Goal: Task Accomplishment & Management: Use online tool/utility

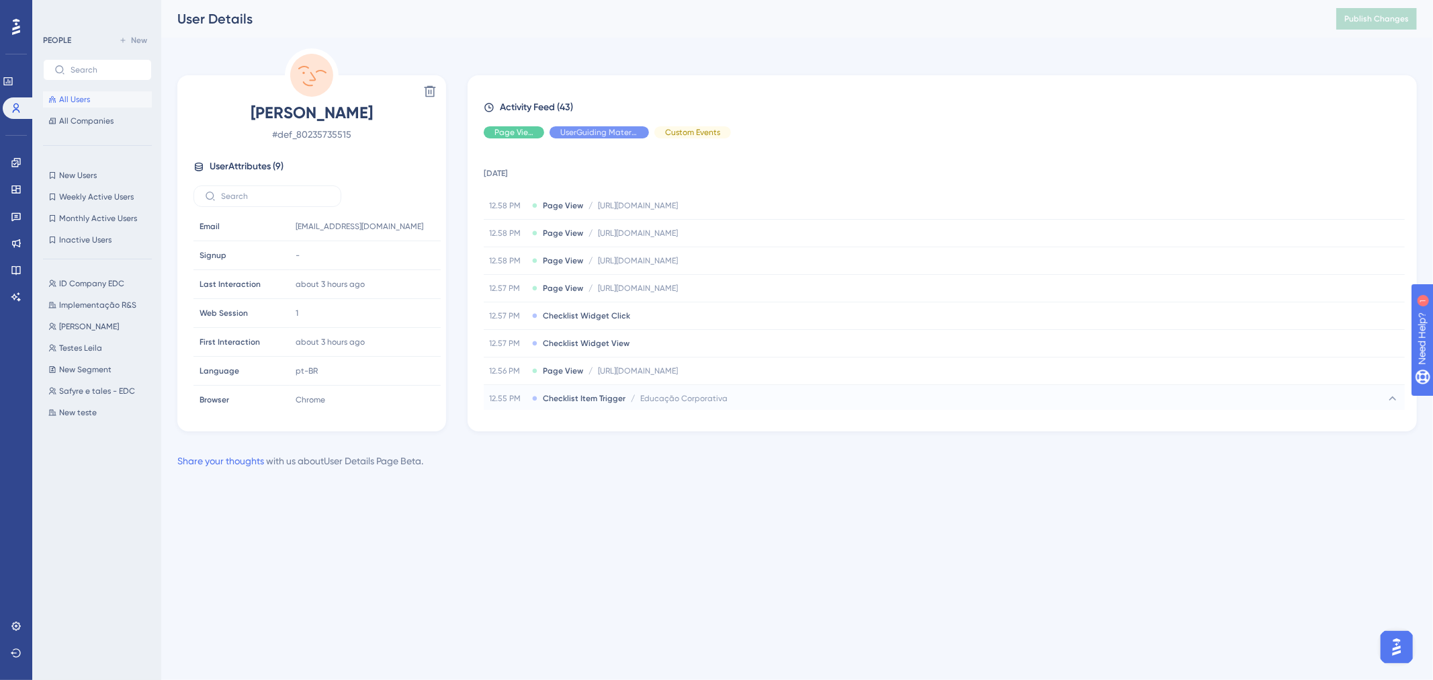
scroll to position [224, 0]
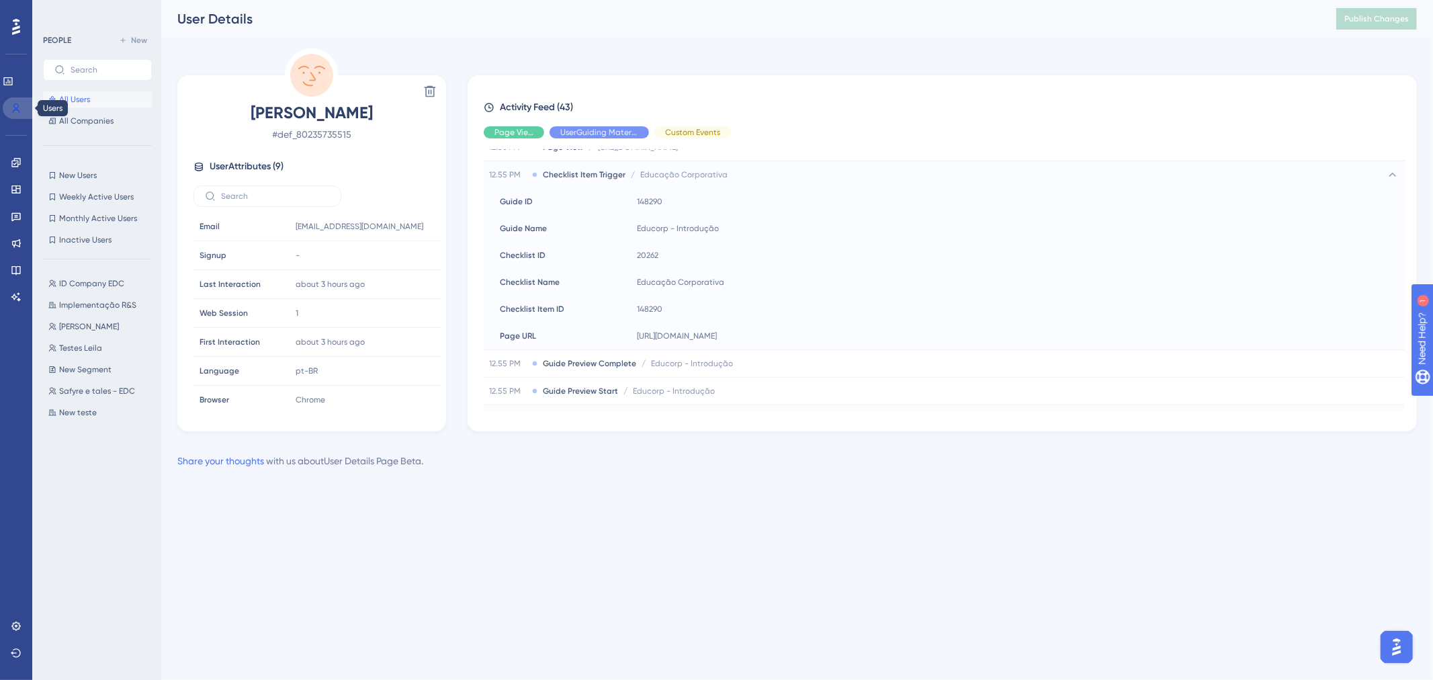
drag, startPoint x: 19, startPoint y: 113, endPoint x: 313, endPoint y: 0, distance: 315.1
click at [19, 113] on link at bounding box center [19, 107] width 32 height 21
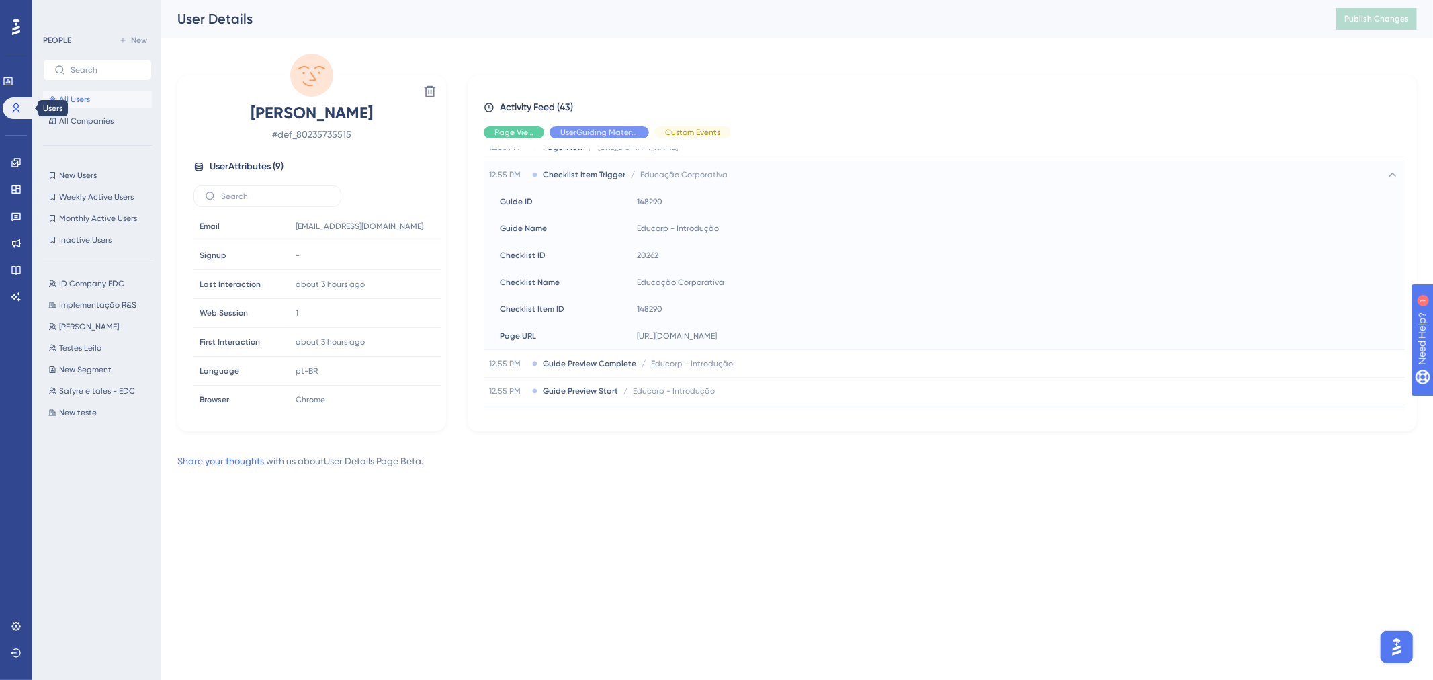
click at [12, 34] on icon at bounding box center [16, 27] width 8 height 16
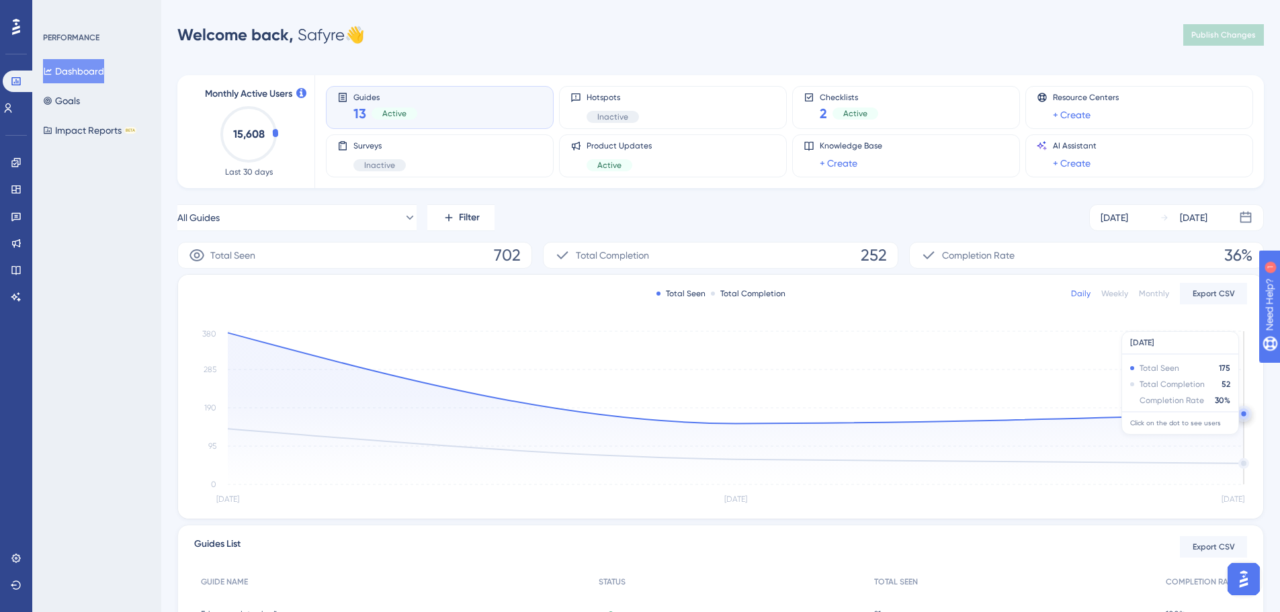
click at [1237, 414] on icon at bounding box center [736, 378] width 1016 height 91
click at [1241, 416] on circle at bounding box center [1243, 413] width 11 height 11
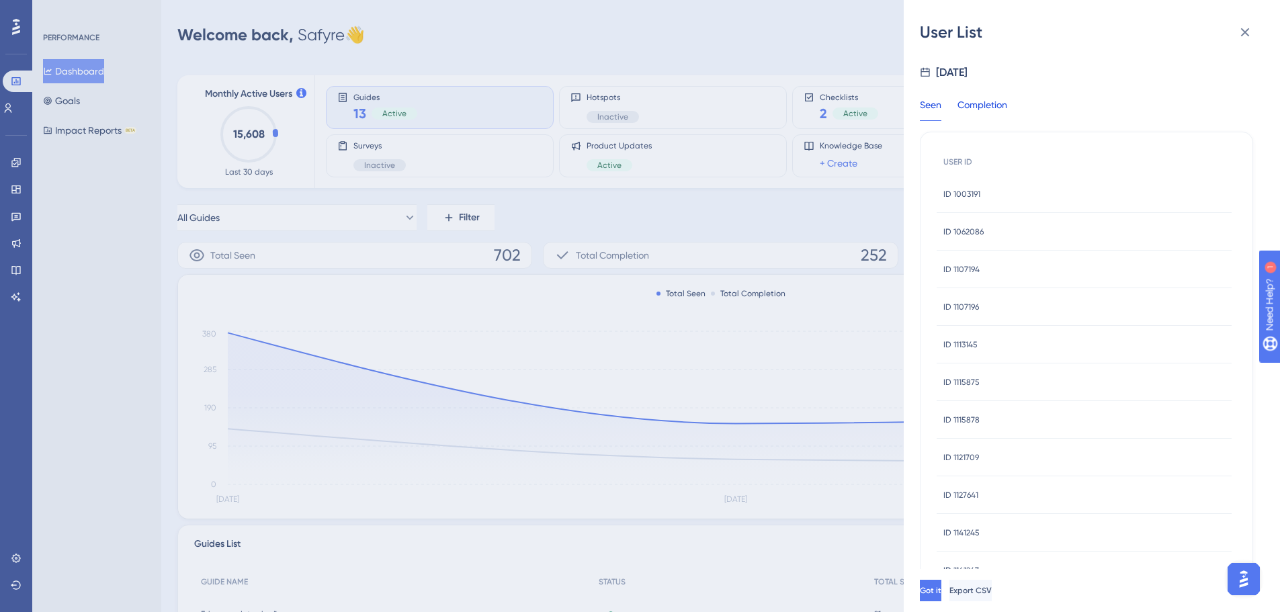
click at [990, 109] on div "Completion" at bounding box center [982, 109] width 50 height 24
click at [992, 599] on button "Export CSV" at bounding box center [970, 590] width 42 height 21
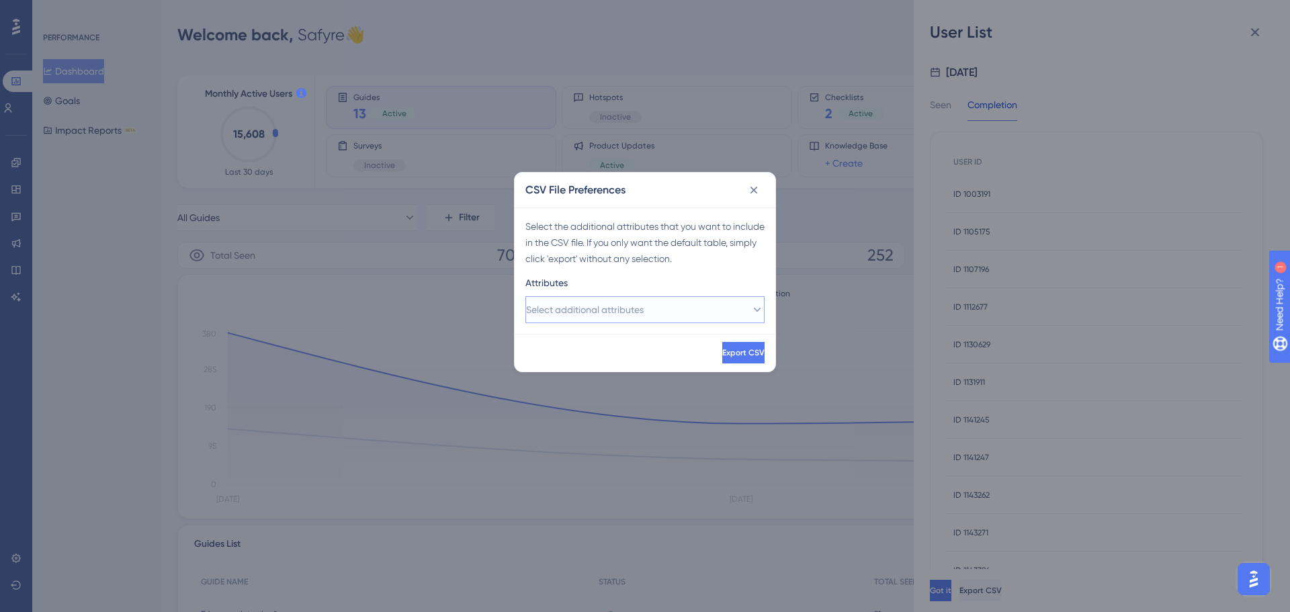
click at [623, 296] on button "Select additional attributes" at bounding box center [644, 309] width 239 height 27
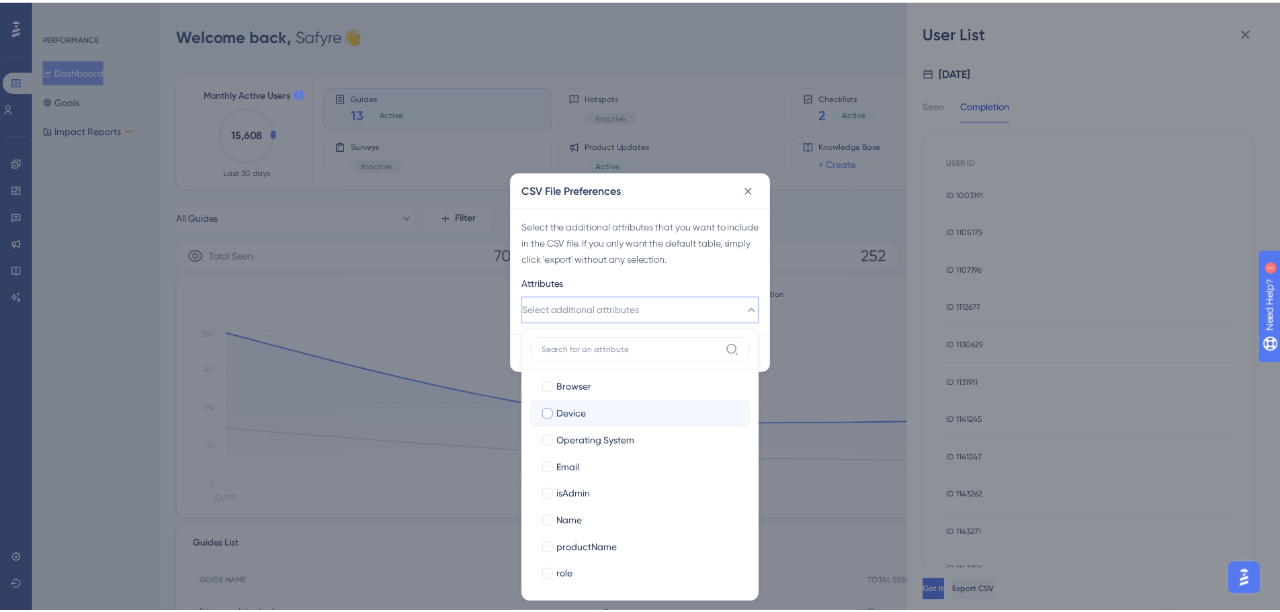
scroll to position [114, 0]
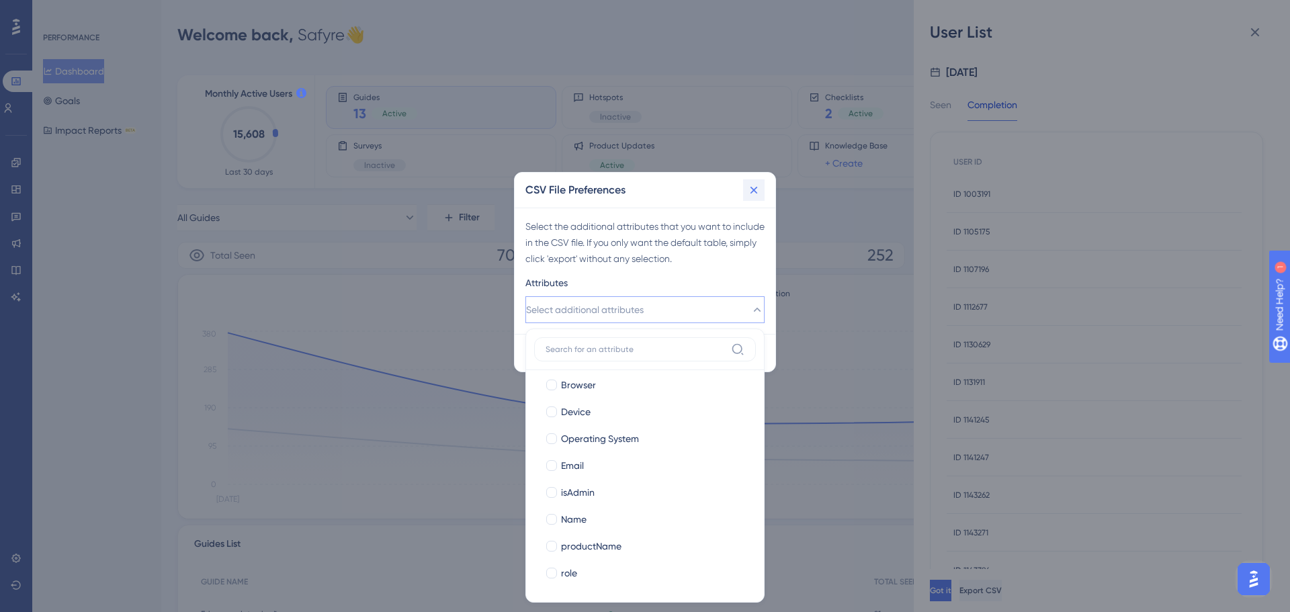
click at [761, 193] on button at bounding box center [753, 189] width 21 height 21
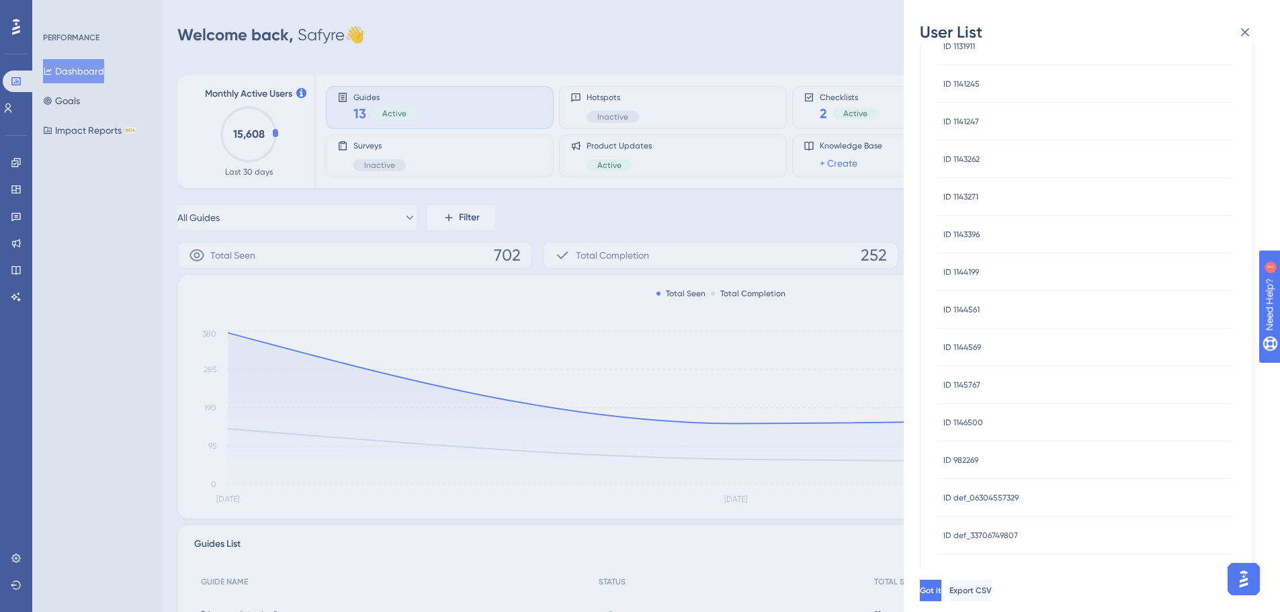
scroll to position [419, 0]
click at [999, 546] on button "2" at bounding box center [1000, 541] width 21 height 21
click at [977, 546] on button "1" at bounding box center [973, 541] width 21 height 21
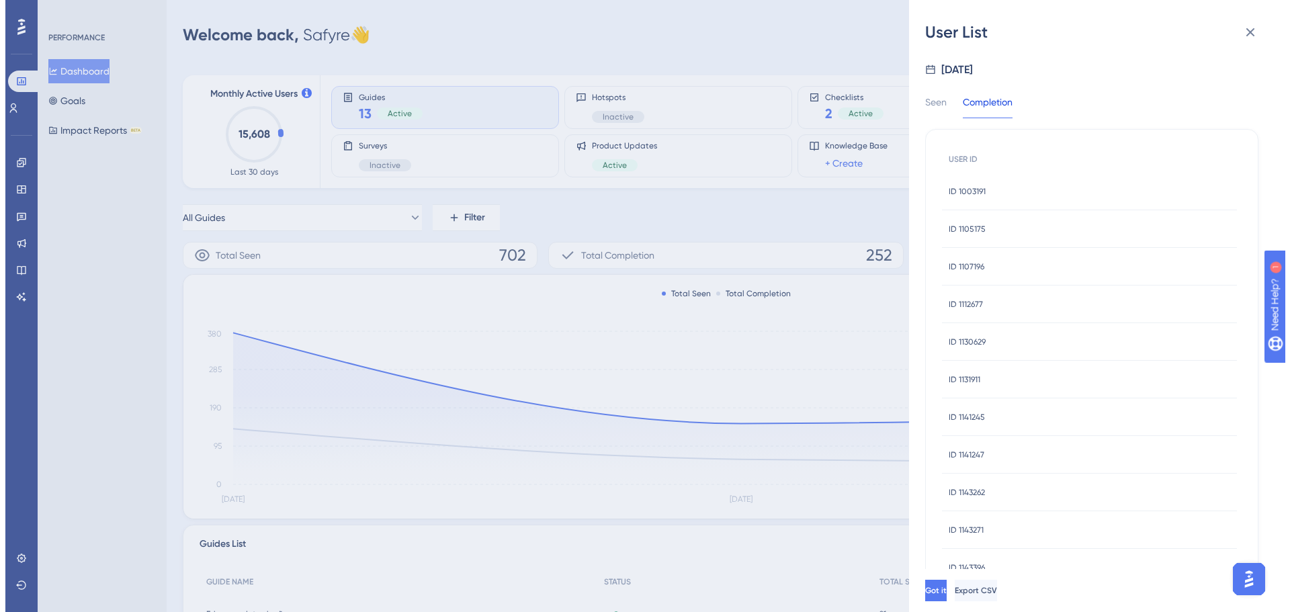
scroll to position [0, 0]
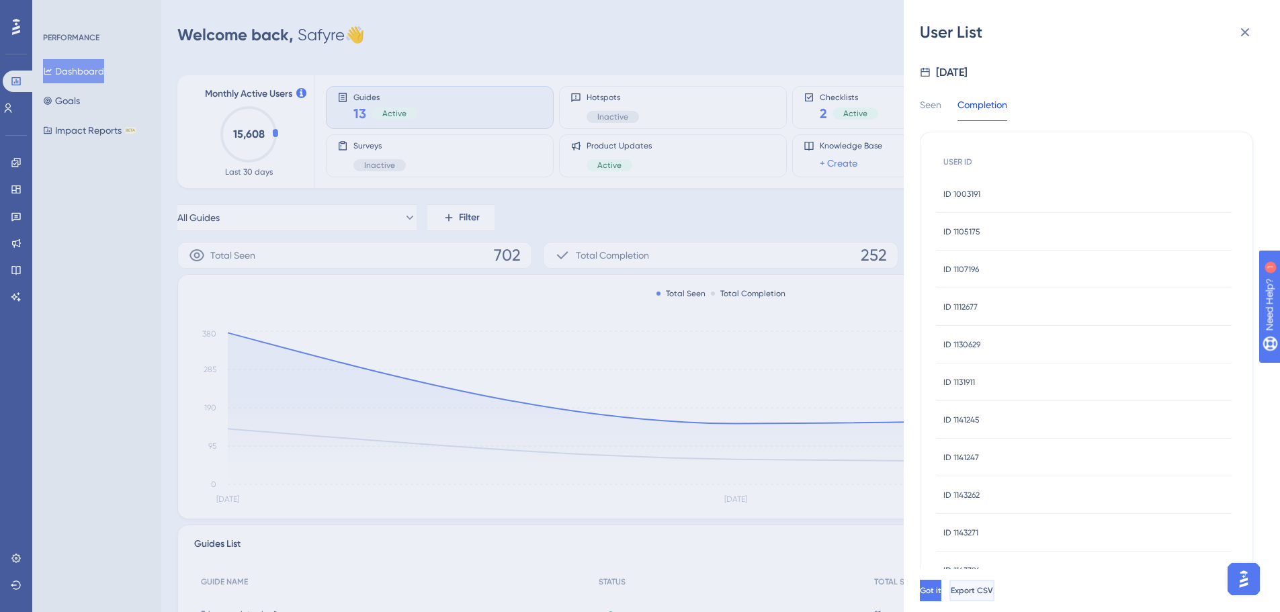
click at [993, 589] on span "Export CSV" at bounding box center [972, 590] width 42 height 11
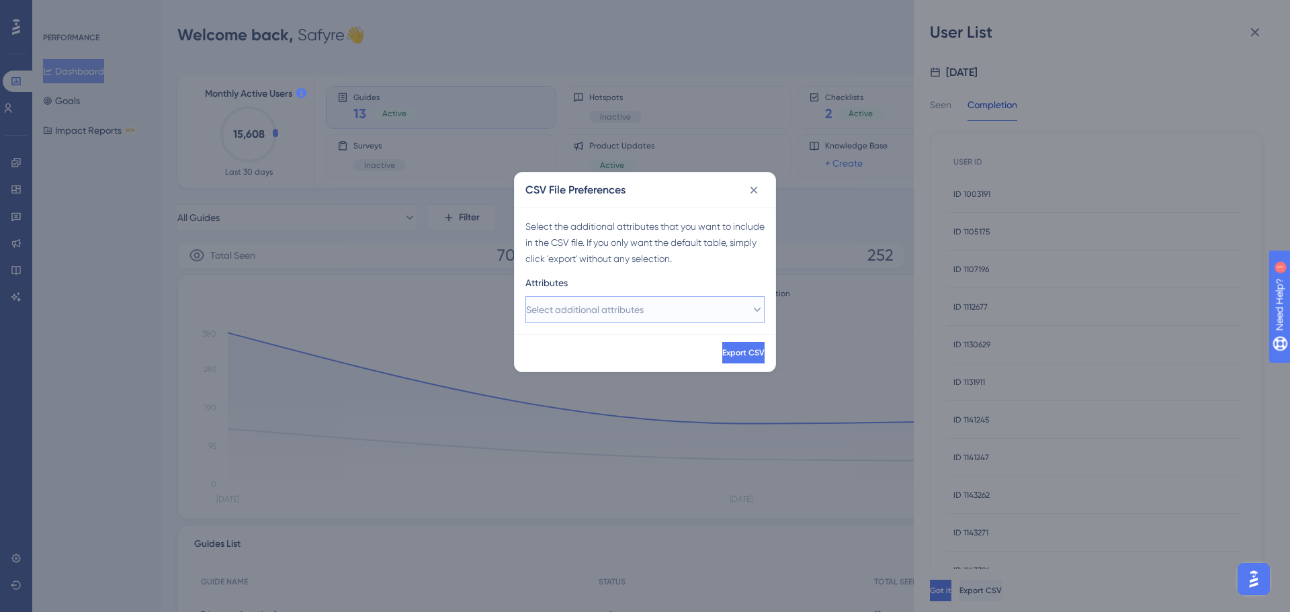
click at [716, 298] on button "Select additional attributes" at bounding box center [644, 309] width 239 height 27
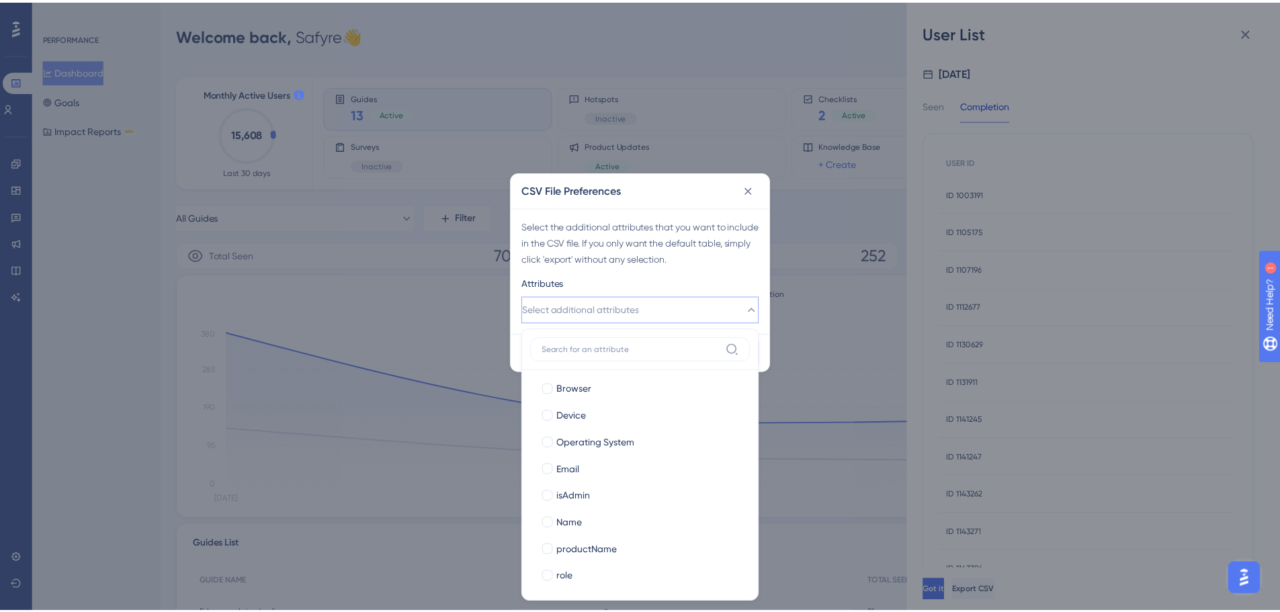
scroll to position [114, 0]
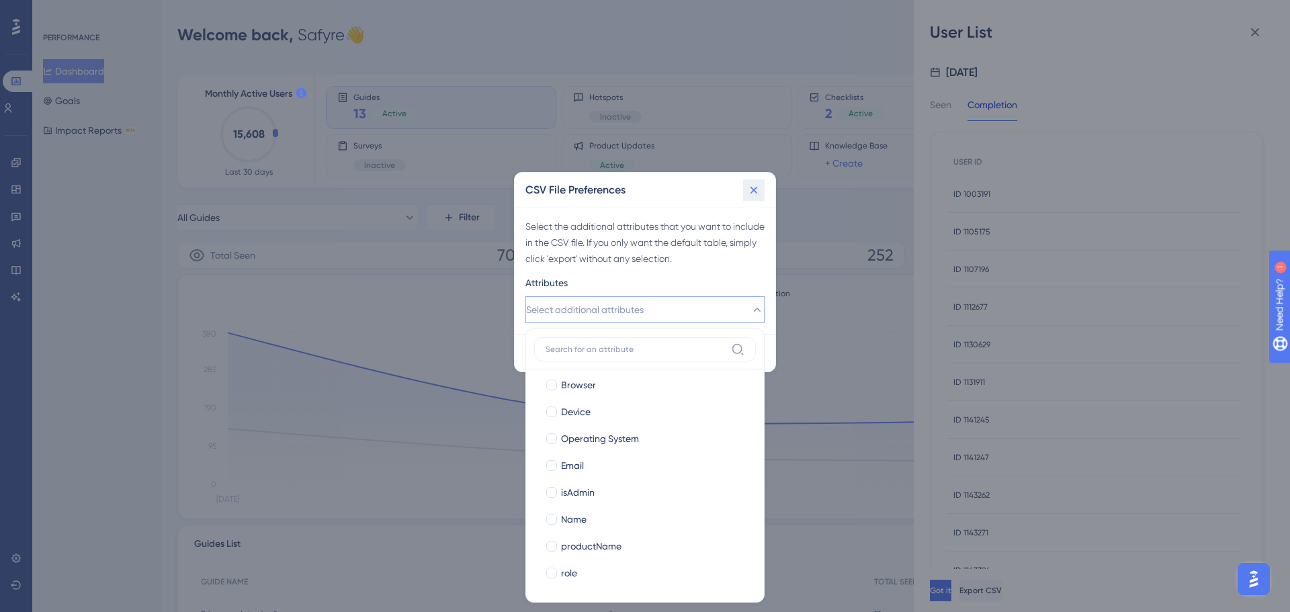
click at [754, 186] on icon at bounding box center [753, 189] width 13 height 13
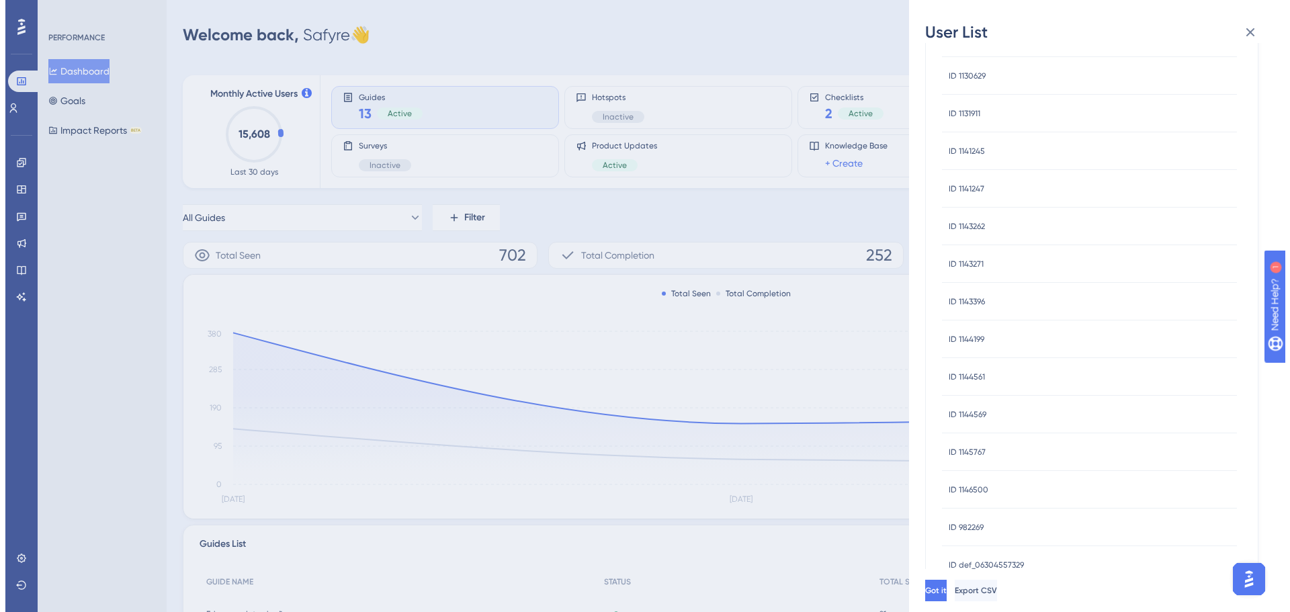
scroll to position [403, 0]
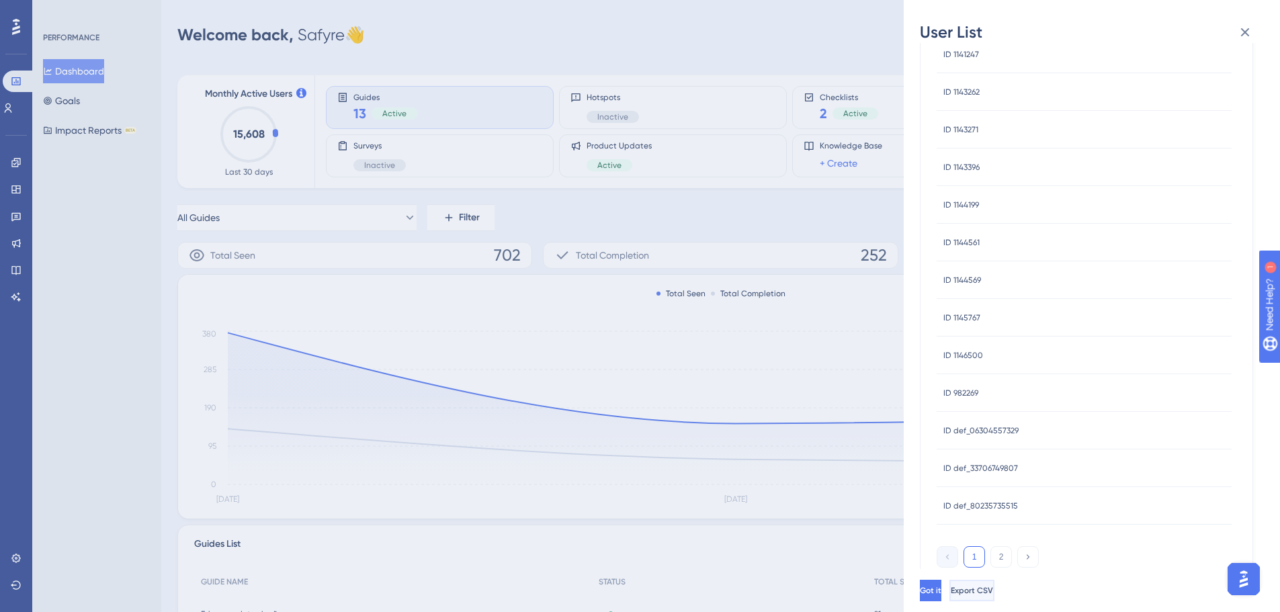
click at [993, 590] on span "Export CSV" at bounding box center [972, 590] width 42 height 11
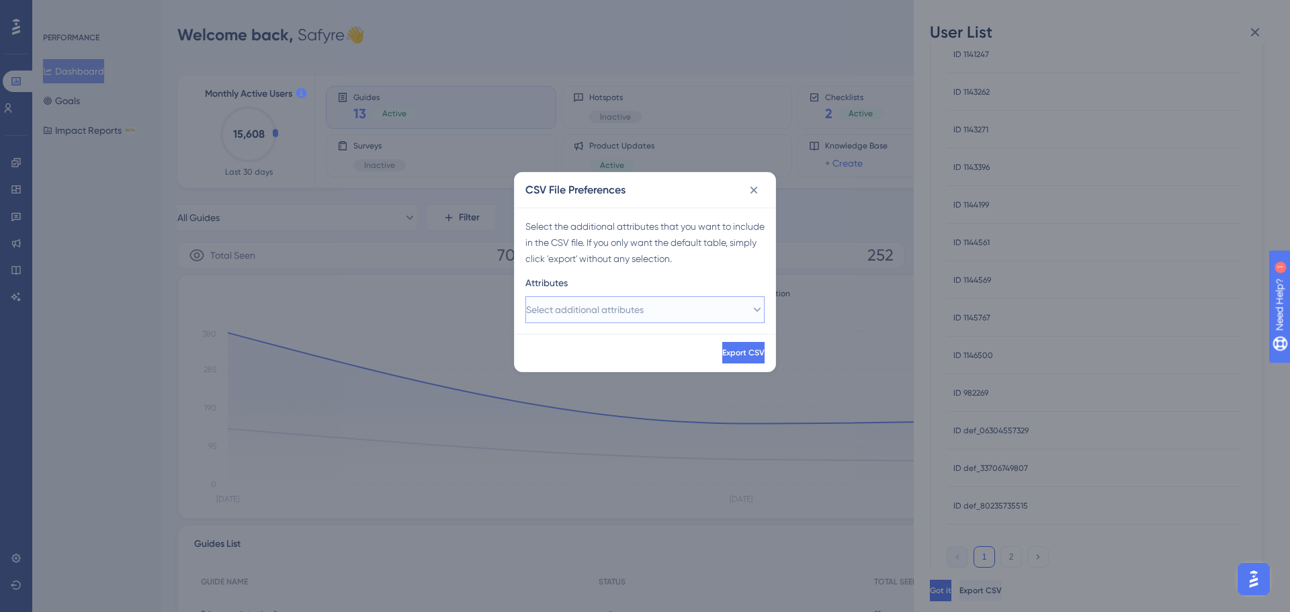
click at [659, 303] on button "Select additional attributes" at bounding box center [644, 309] width 239 height 27
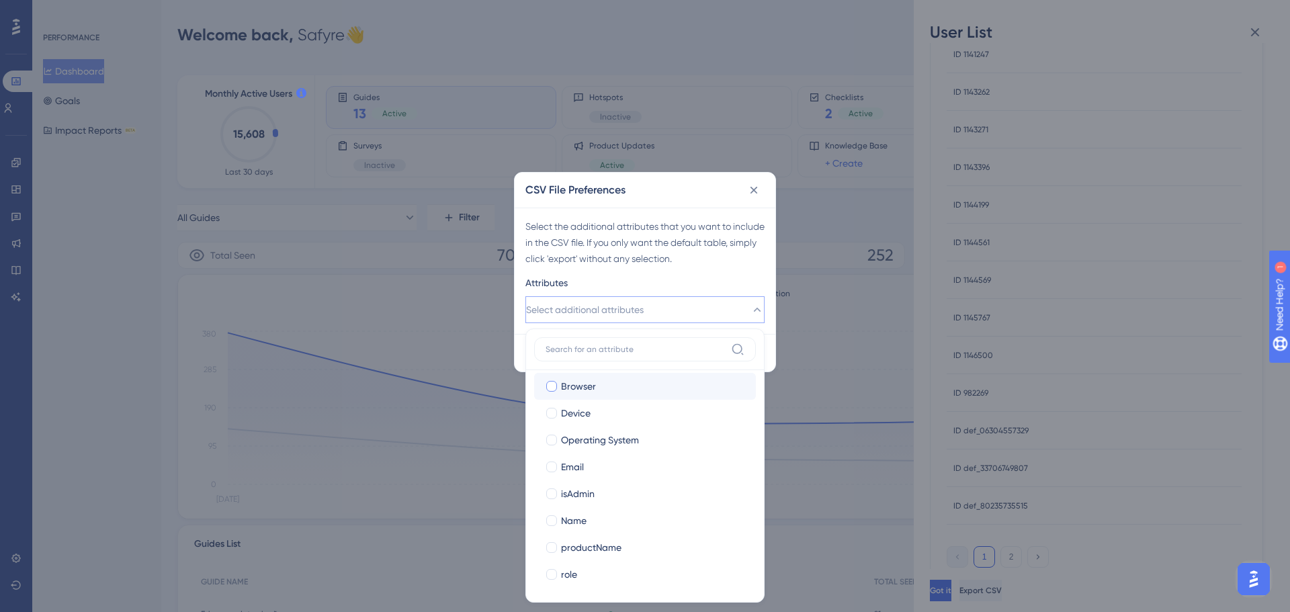
scroll to position [114, 0]
click at [623, 521] on div "Name" at bounding box center [653, 519] width 184 height 16
checkbox input "true"
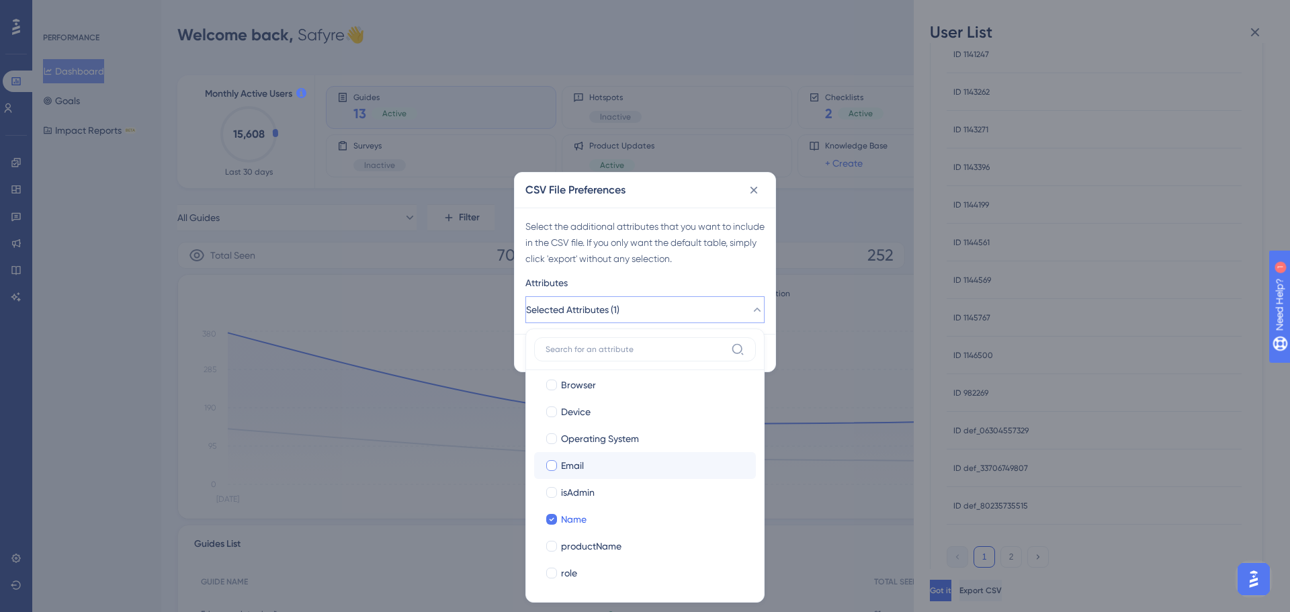
click at [640, 470] on div "Email" at bounding box center [653, 465] width 184 height 16
checkbox input "true"
click at [660, 279] on div "Attributes" at bounding box center [644, 285] width 239 height 21
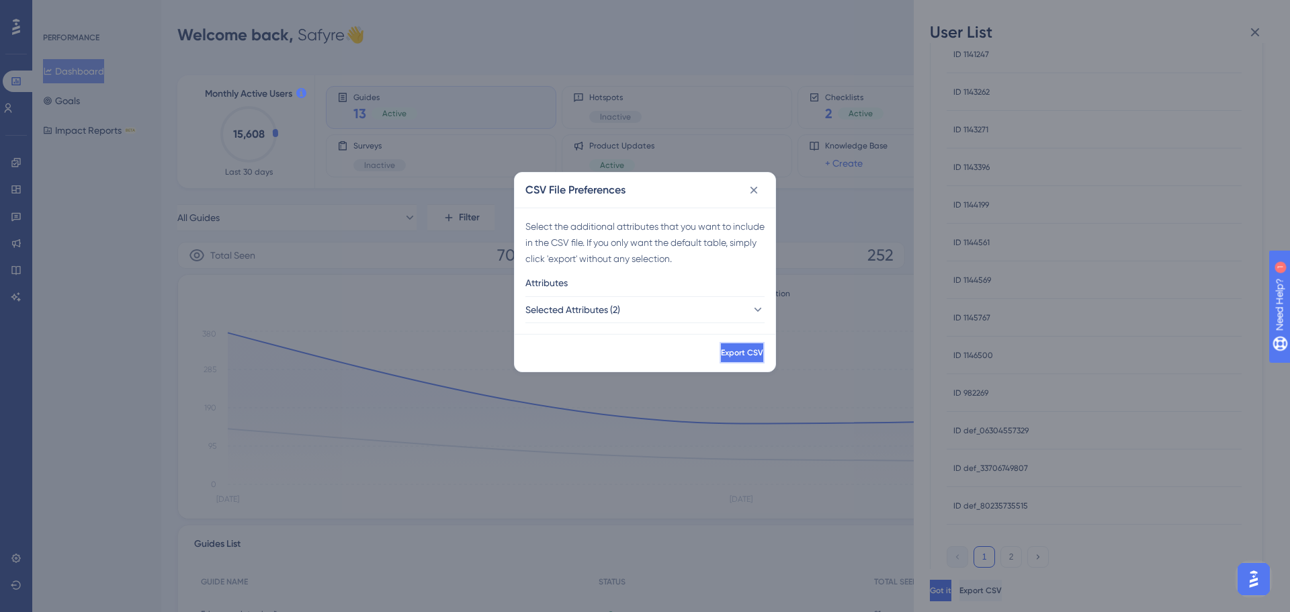
click at [730, 355] on span "Export CSV" at bounding box center [742, 352] width 42 height 11
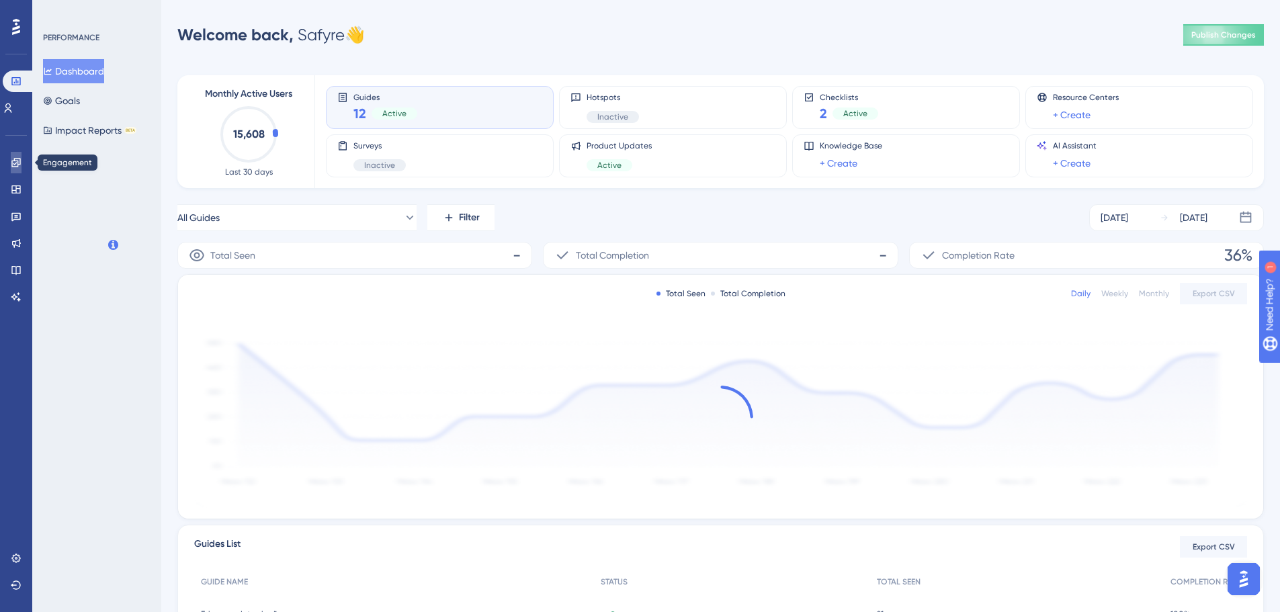
click at [16, 172] on link at bounding box center [16, 162] width 11 height 21
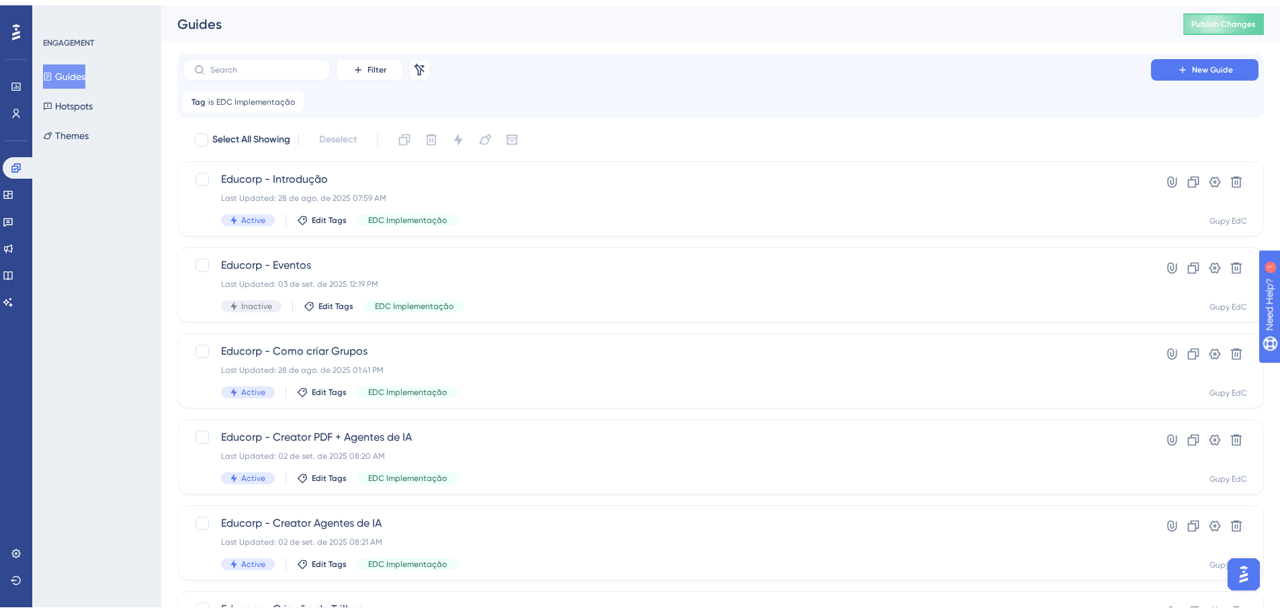
scroll to position [67, 0]
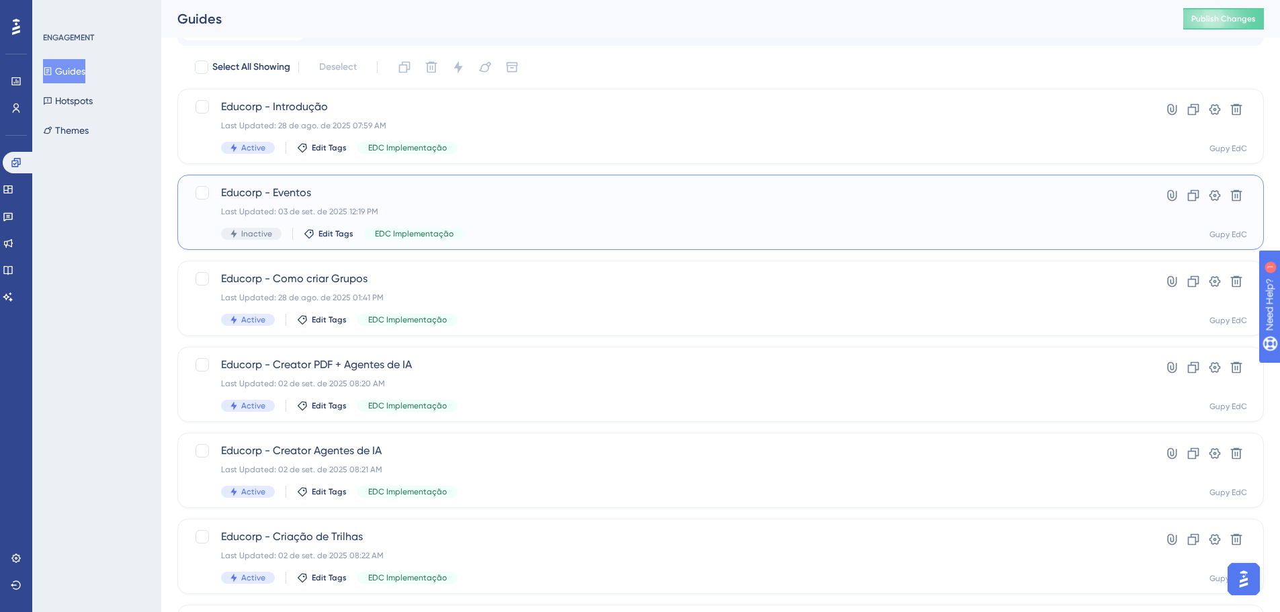
click at [472, 208] on div "Last Updated: 03 de set. de 2025 12:19 PM" at bounding box center [666, 211] width 891 height 11
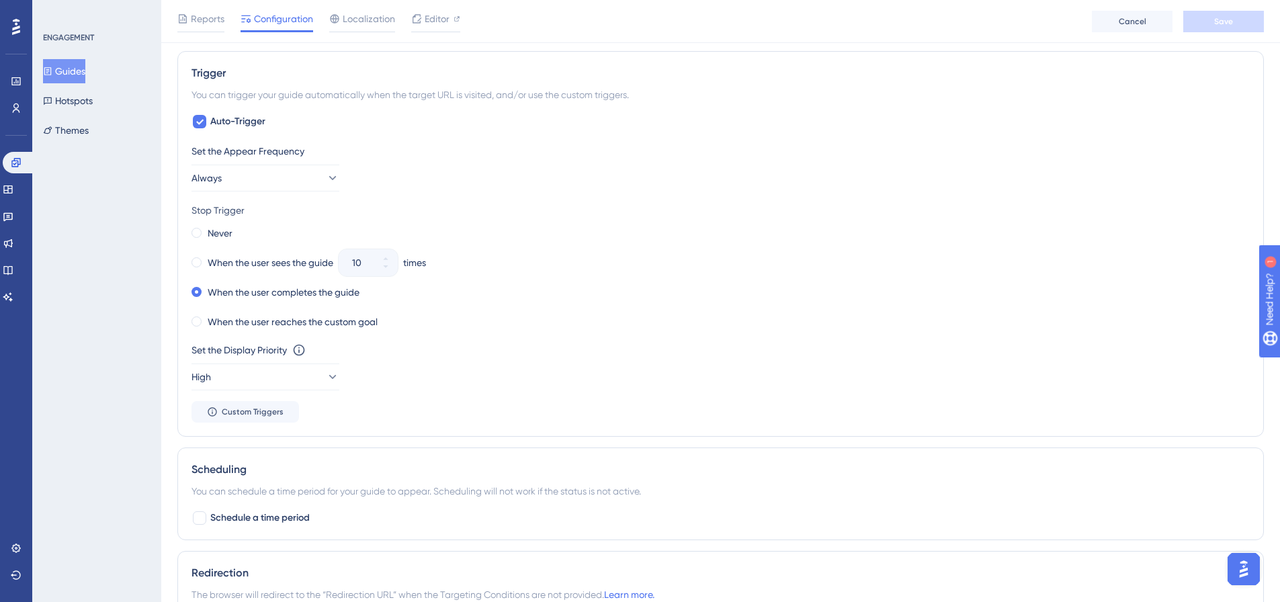
scroll to position [672, 0]
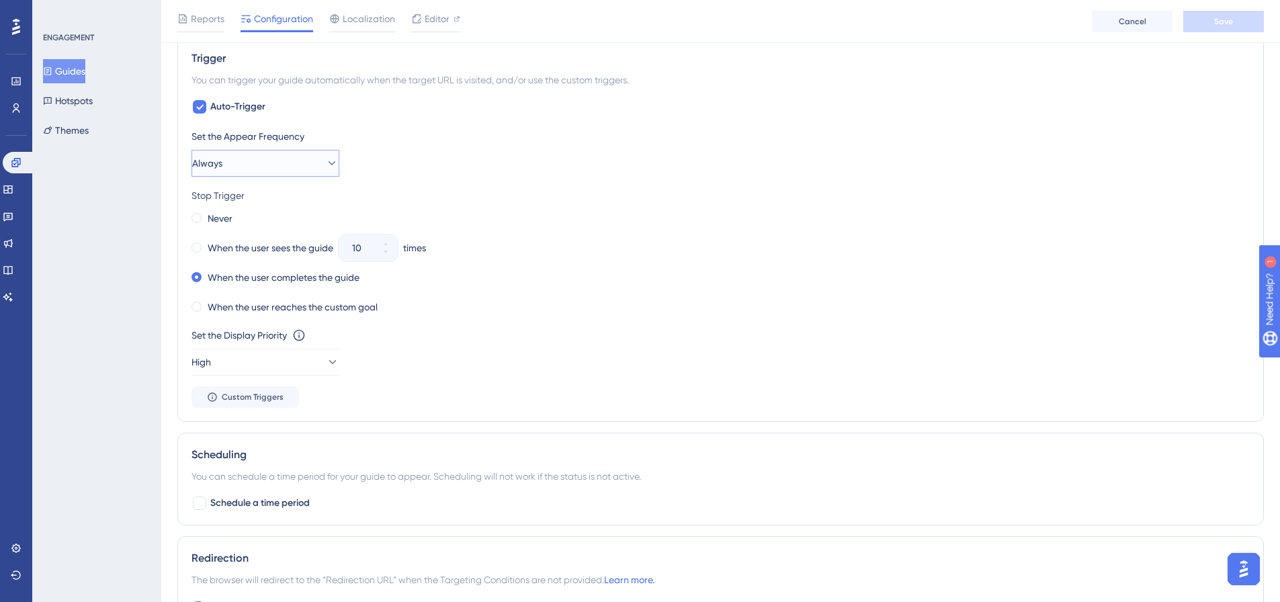
click at [325, 158] on icon at bounding box center [331, 163] width 13 height 13
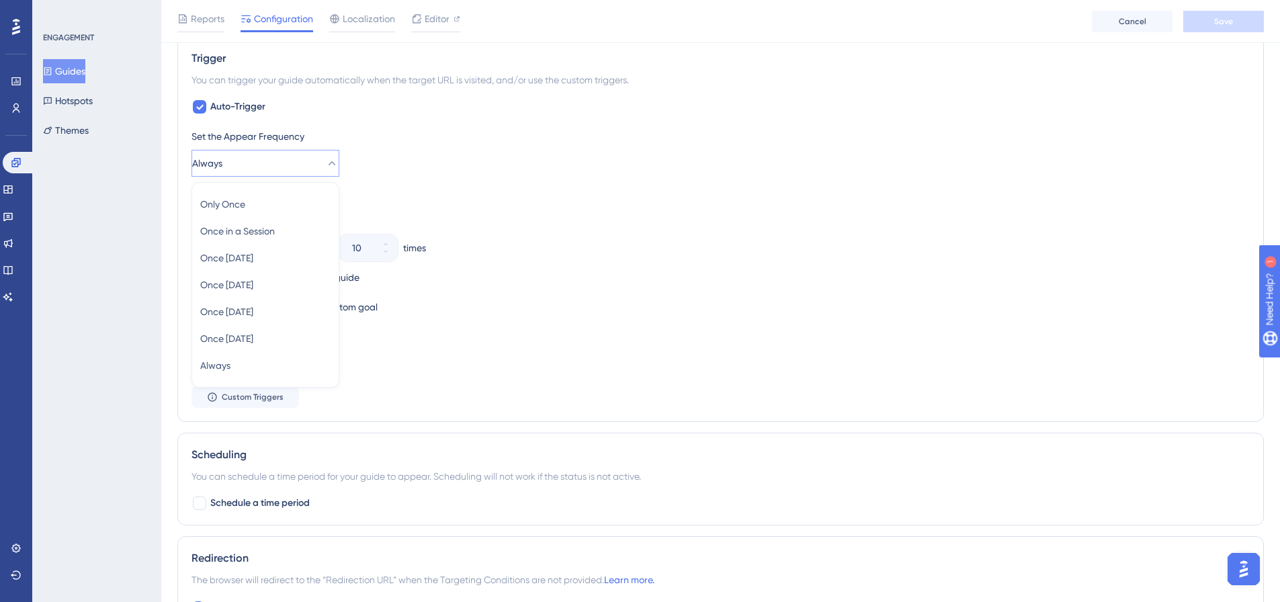
click at [325, 158] on icon at bounding box center [331, 163] width 13 height 13
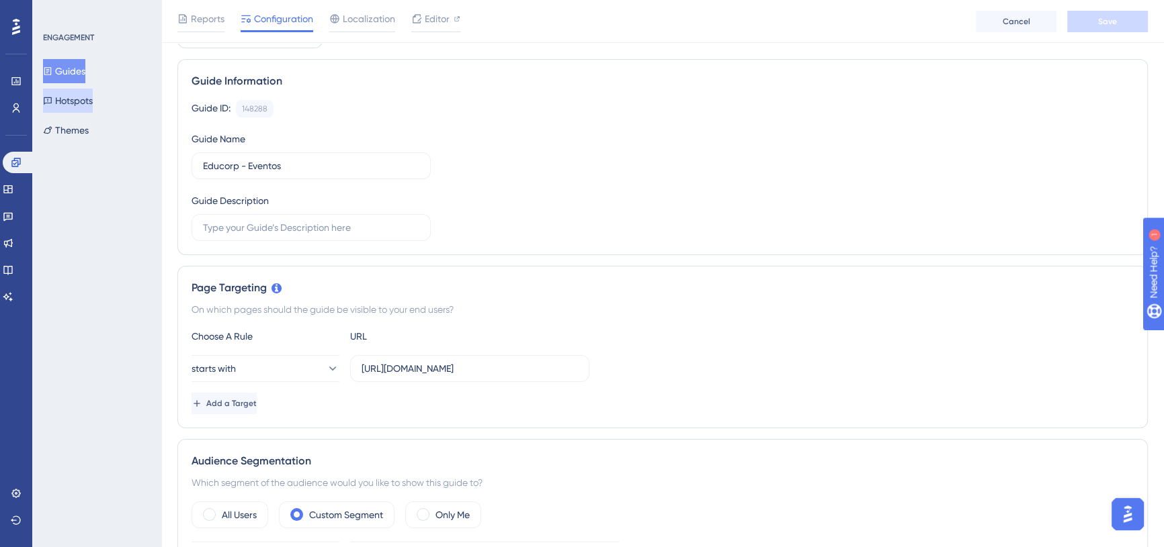
scroll to position [0, 0]
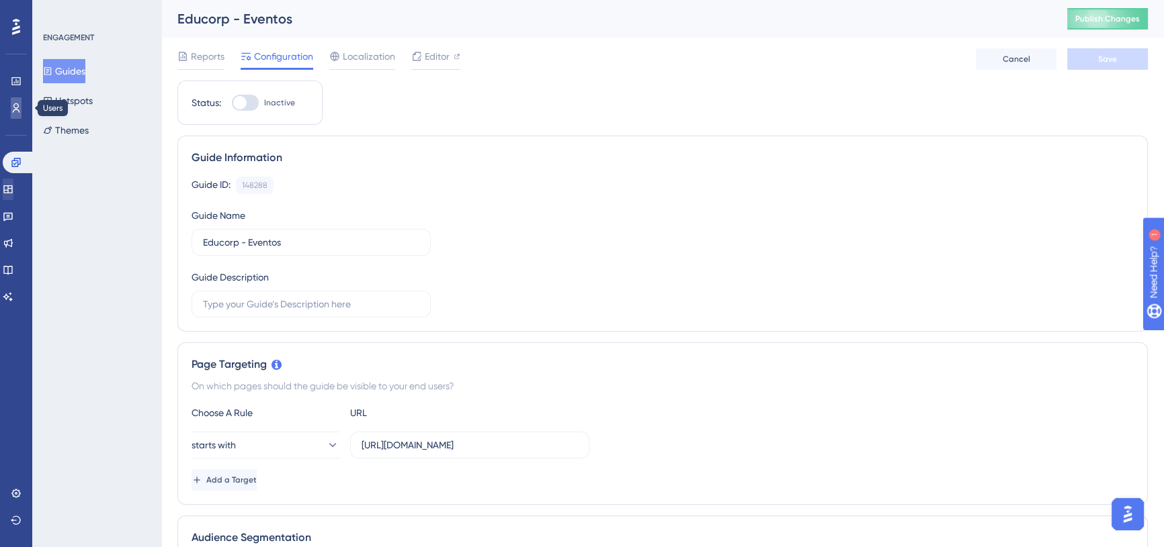
drag, startPoint x: 17, startPoint y: 103, endPoint x: 15, endPoint y: 193, distance: 90.0
click at [17, 103] on icon at bounding box center [16, 108] width 11 height 11
click at [12, 193] on icon at bounding box center [7, 189] width 9 height 8
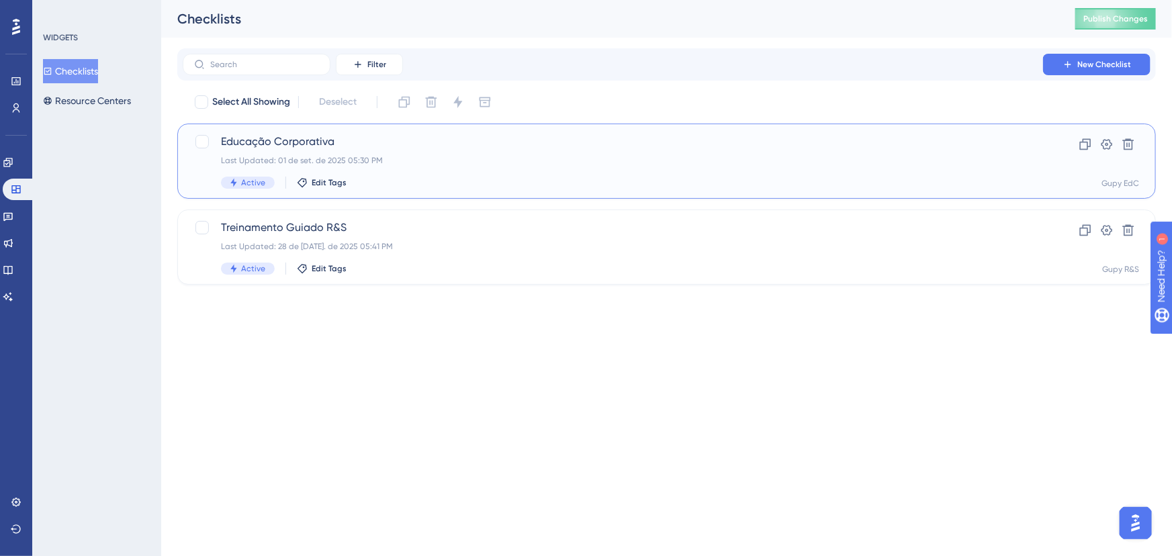
click at [447, 153] on div "Educação Corporativa Last Updated: 01 de set. de 2025 05:30 PM Active Edit Tags" at bounding box center [613, 161] width 784 height 55
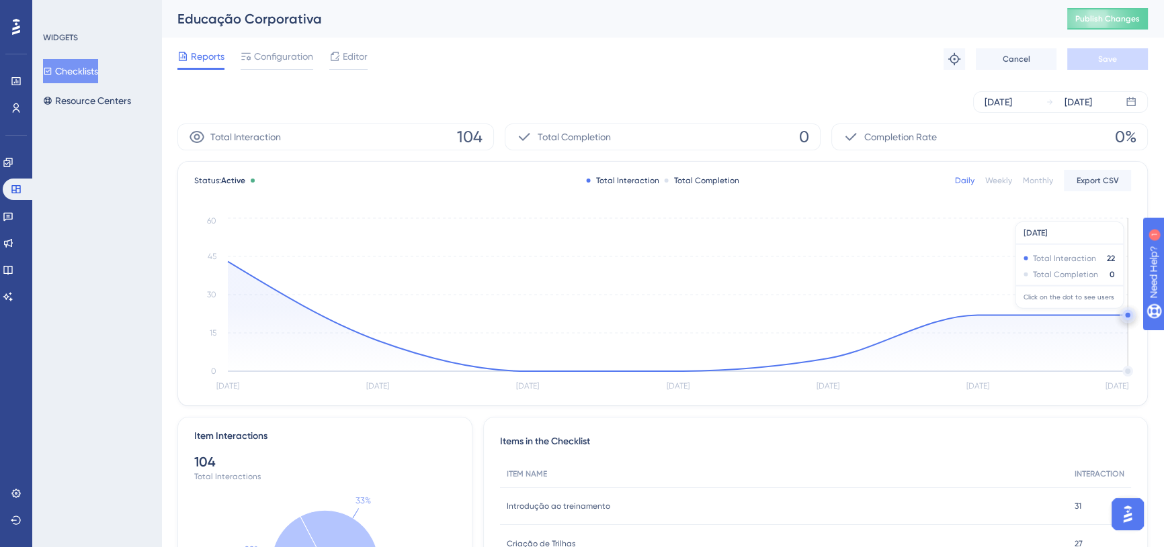
click at [1124, 315] on circle at bounding box center [1127, 315] width 11 height 11
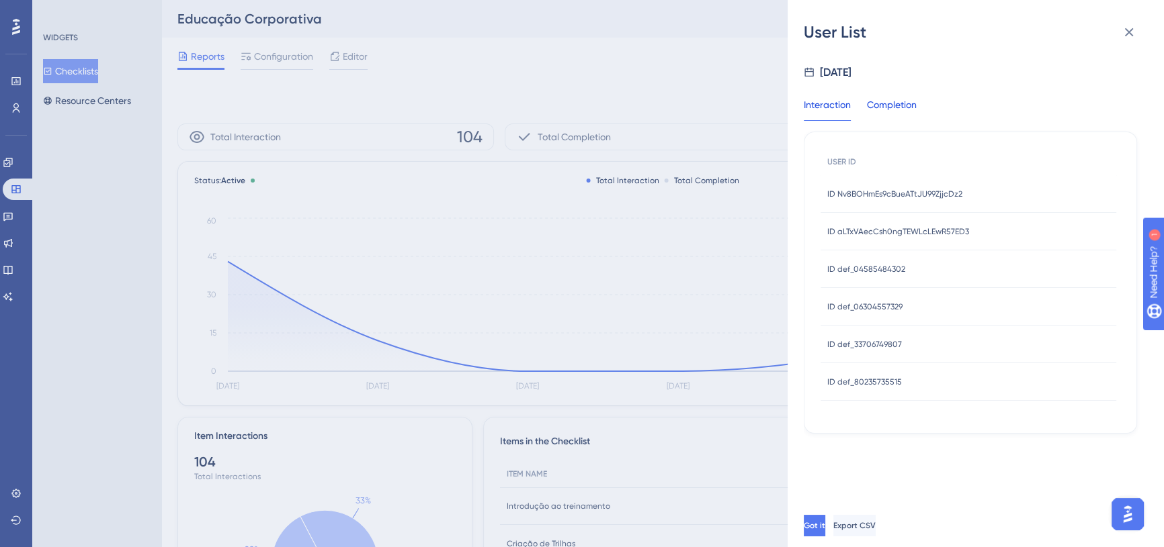
click at [885, 108] on div "Completion" at bounding box center [892, 109] width 50 height 24
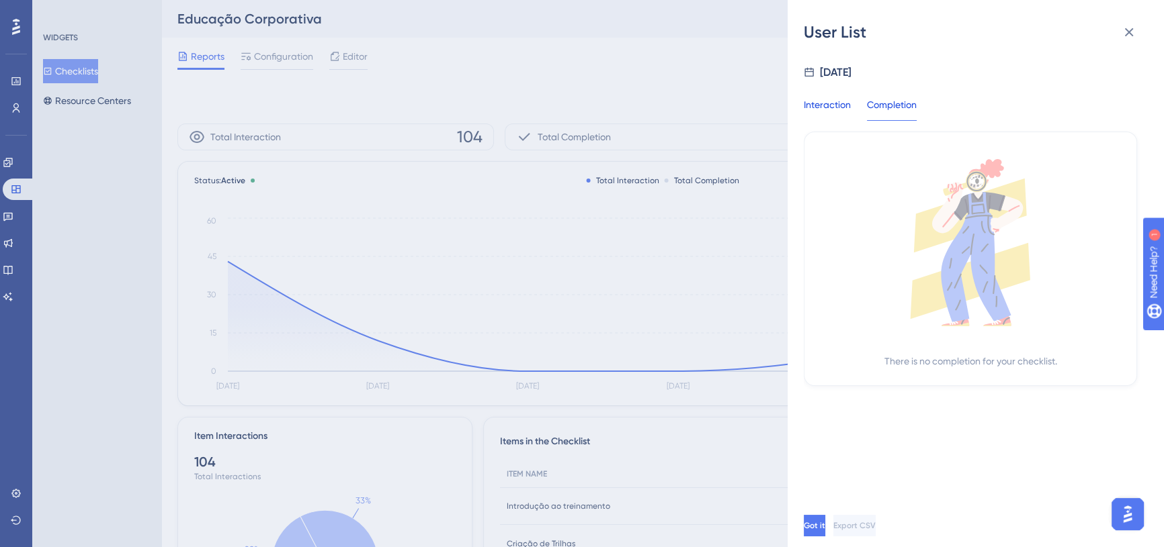
click at [827, 105] on div "Interaction" at bounding box center [826, 109] width 47 height 24
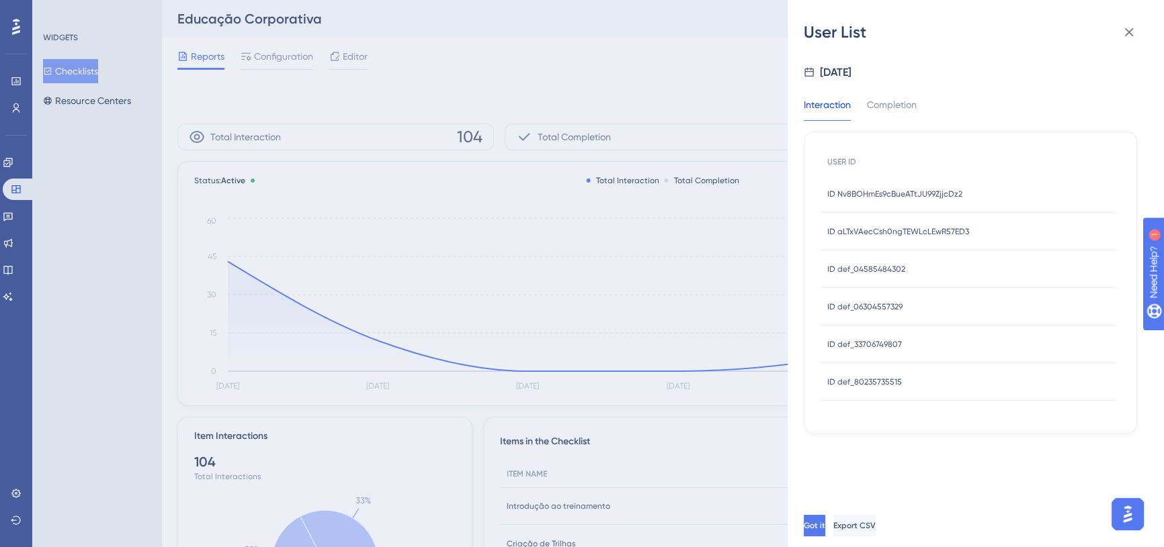
click at [937, 200] on div "ID Nv8BOHmEs9cBueATtJU99ZjjcDz2 ID Nv8BOHmEs9cBueATtJU99ZjjcDz2" at bounding box center [894, 194] width 135 height 38
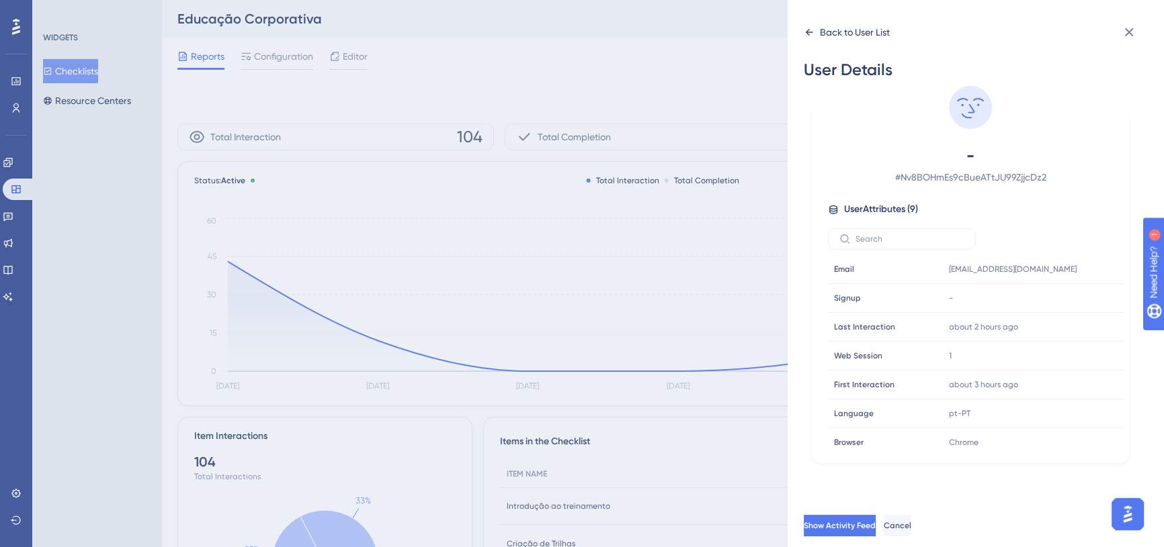
click at [814, 35] on div "Back to User List" at bounding box center [846, 31] width 86 height 21
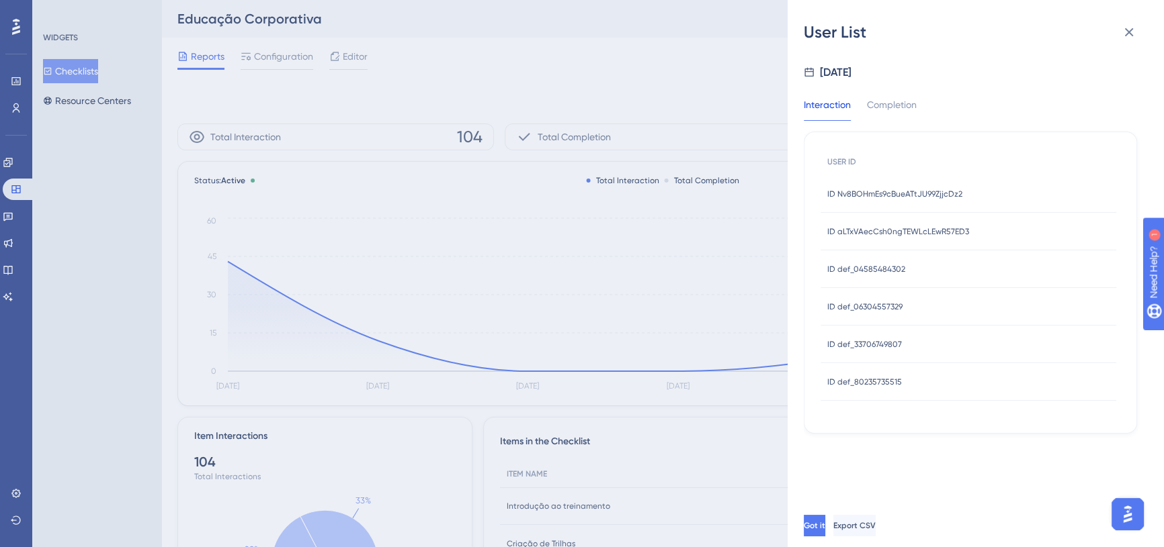
click at [969, 262] on div "ID def_04585484302 ID def_04585484302" at bounding box center [968, 270] width 296 height 38
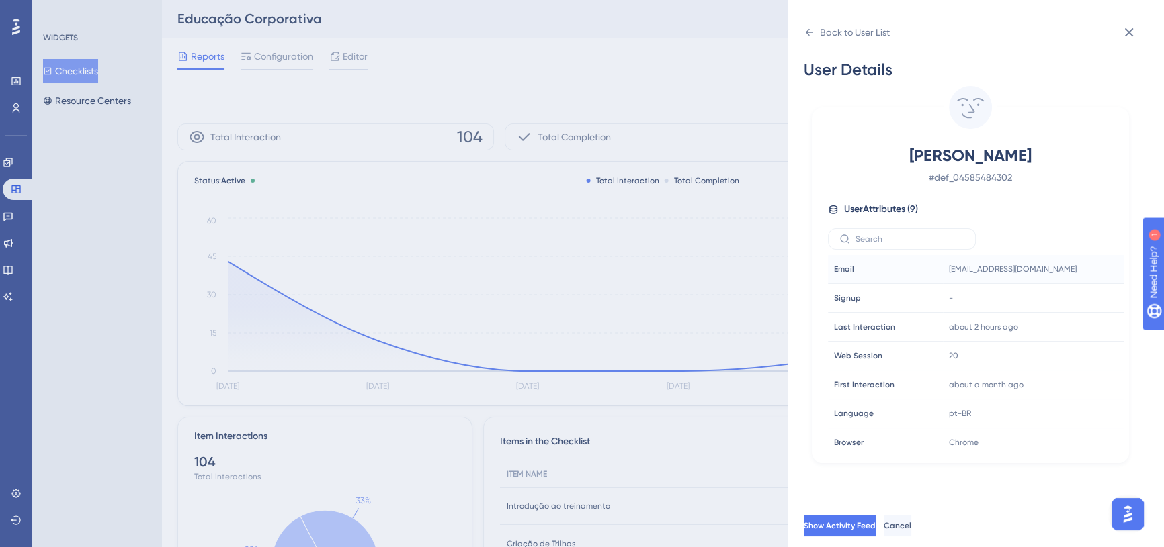
click at [966, 271] on span "[EMAIL_ADDRESS][DOMAIN_NAME]" at bounding box center [1013, 269] width 128 height 11
click at [805, 33] on icon at bounding box center [808, 32] width 11 height 11
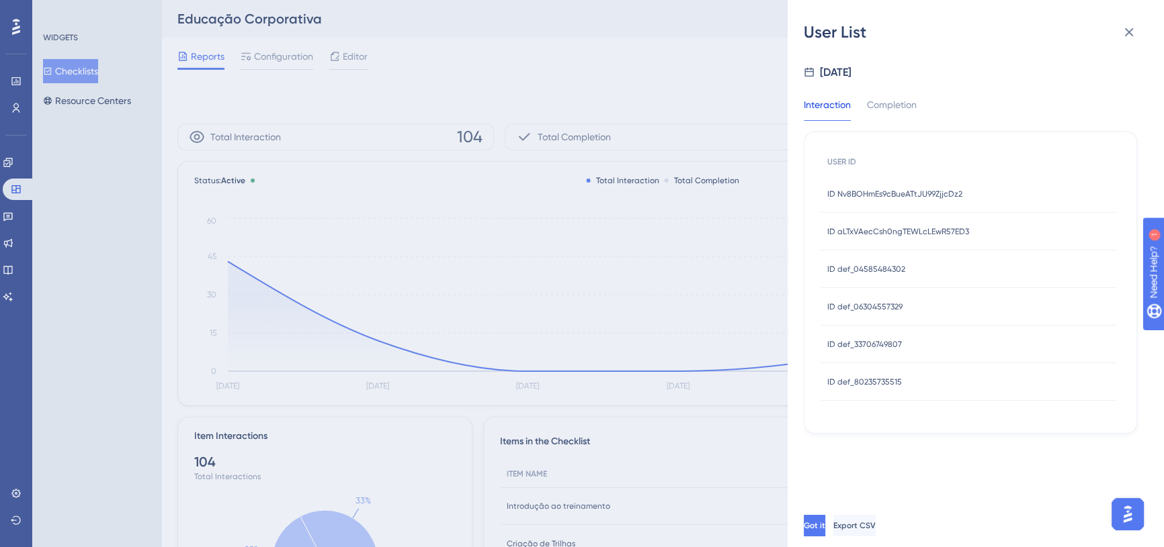
click at [954, 300] on div "ID def_06304557329 ID def_06304557329" at bounding box center [968, 307] width 296 height 38
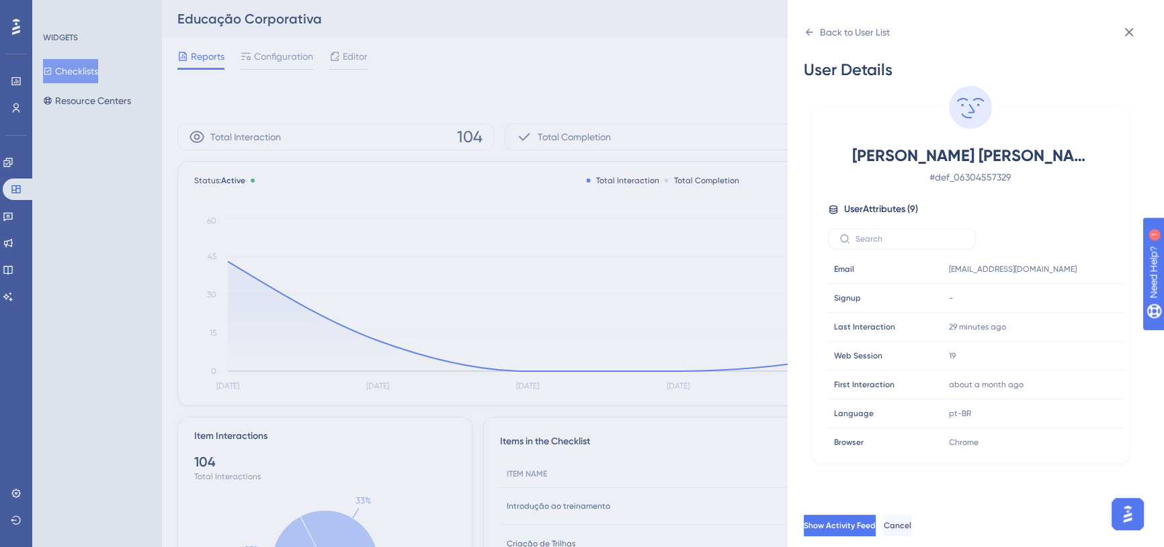
click at [878, 310] on div "Signup Signup" at bounding box center [873, 298] width 91 height 27
click at [802, 37] on div "Back to User List User Details [PERSON_NAME] [PERSON_NAME] # def_06304557329 Us…" at bounding box center [975, 273] width 376 height 547
click at [810, 34] on icon at bounding box center [808, 32] width 11 height 11
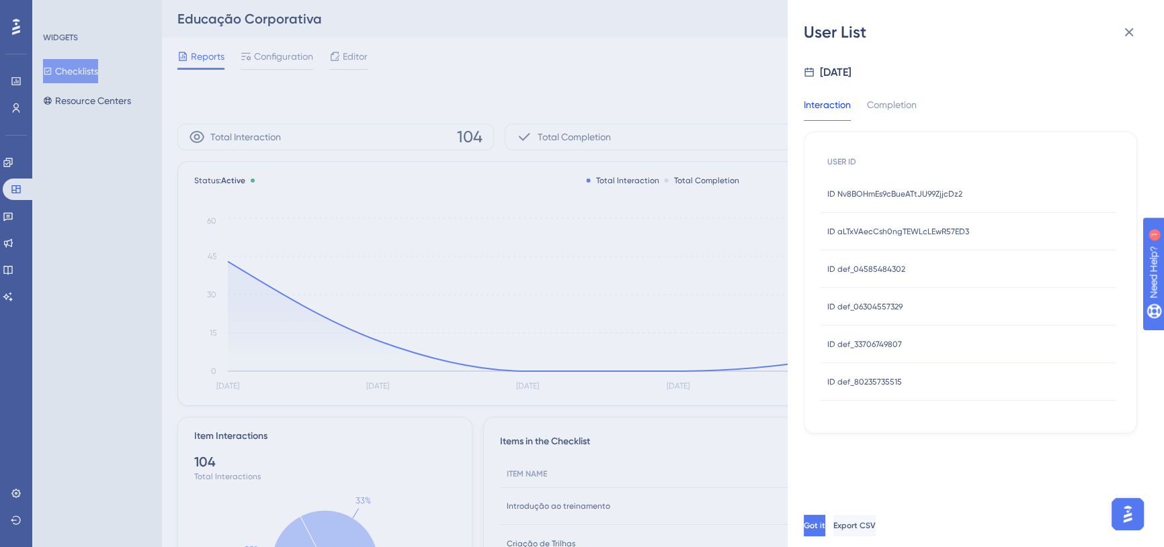
click at [907, 376] on div "ID def_80235735515 ID def_80235735515" at bounding box center [968, 382] width 296 height 38
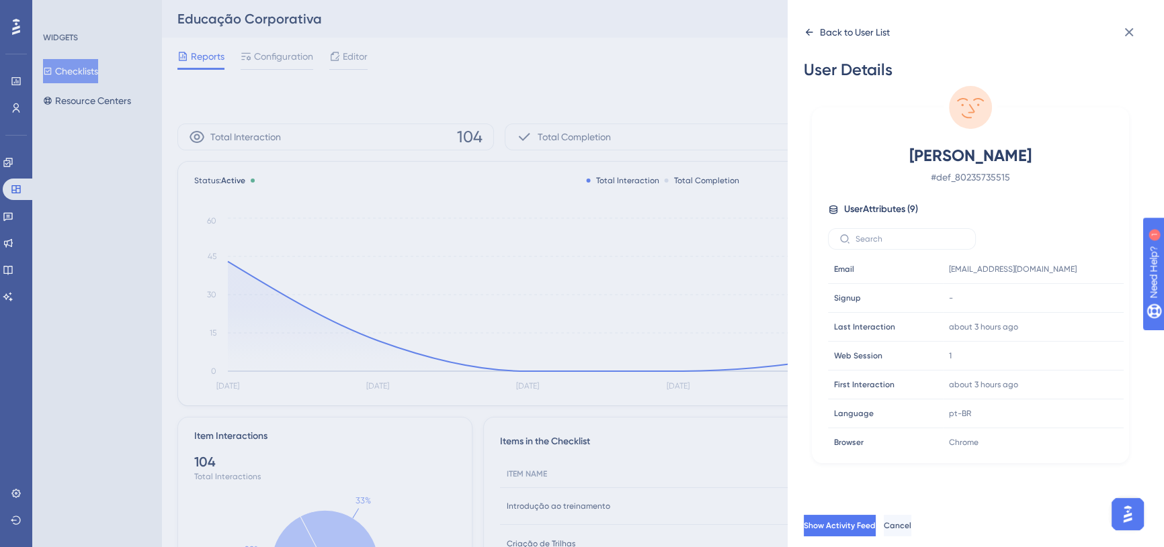
click at [814, 36] on div "Back to User List" at bounding box center [846, 31] width 86 height 21
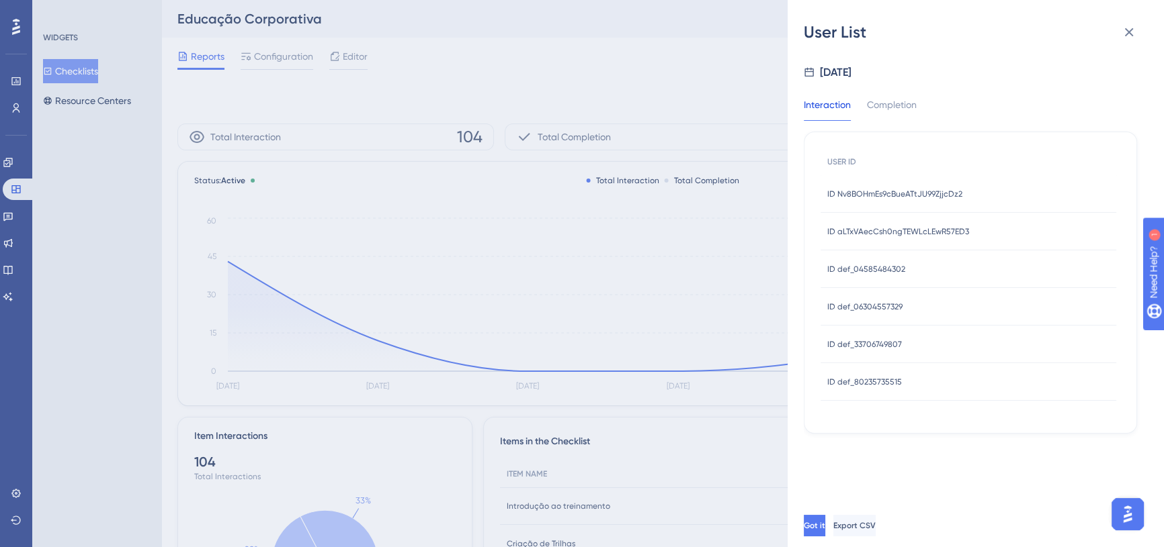
click at [873, 309] on span "ID def_06304557329" at bounding box center [864, 307] width 75 height 11
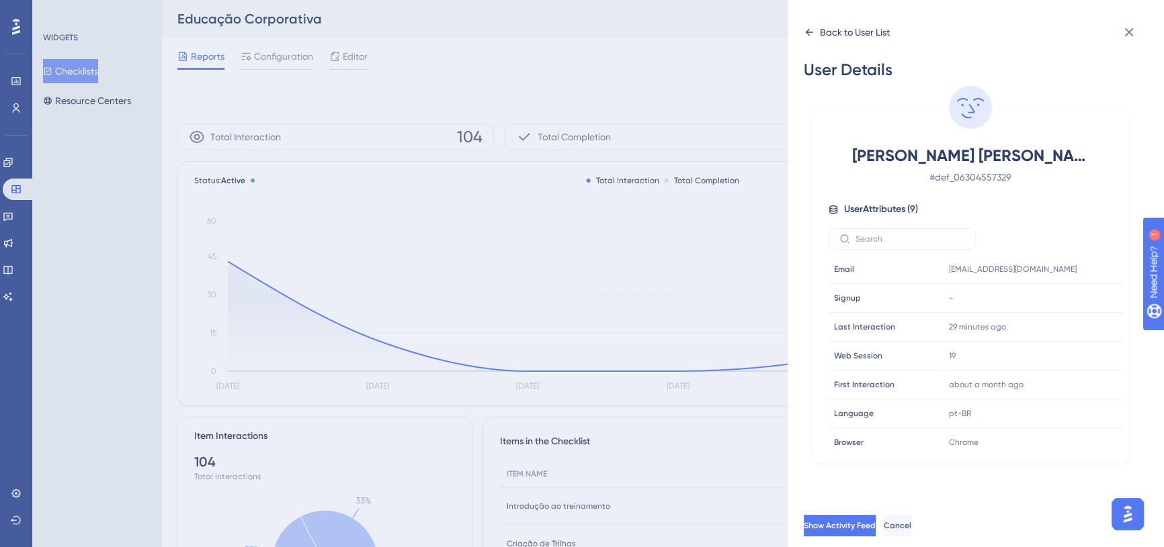
click at [804, 32] on icon at bounding box center [808, 32] width 11 height 11
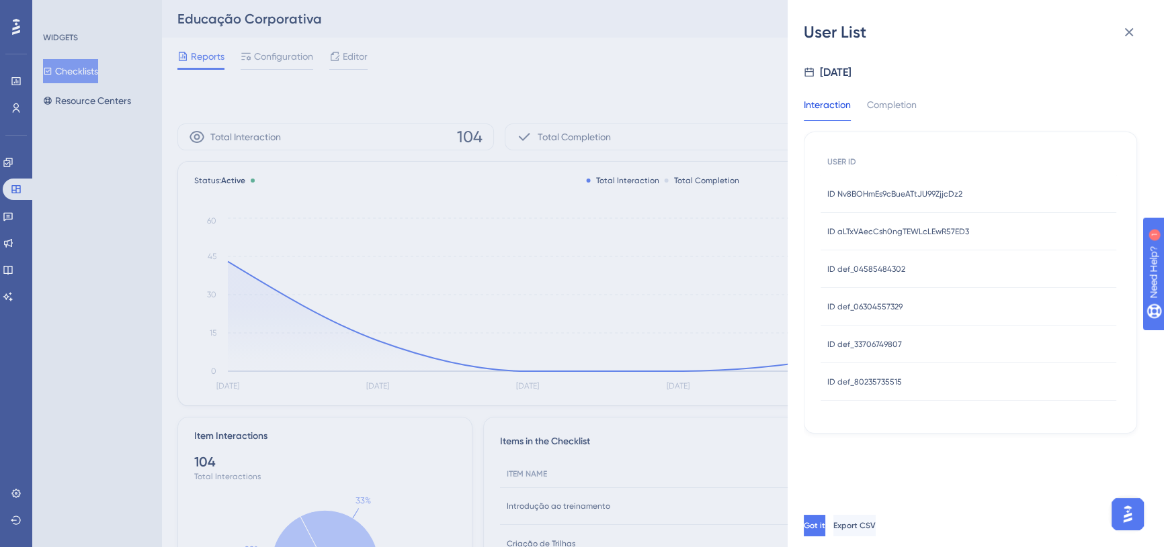
click at [880, 393] on div "ID def_80235735515 ID def_80235735515" at bounding box center [864, 382] width 75 height 38
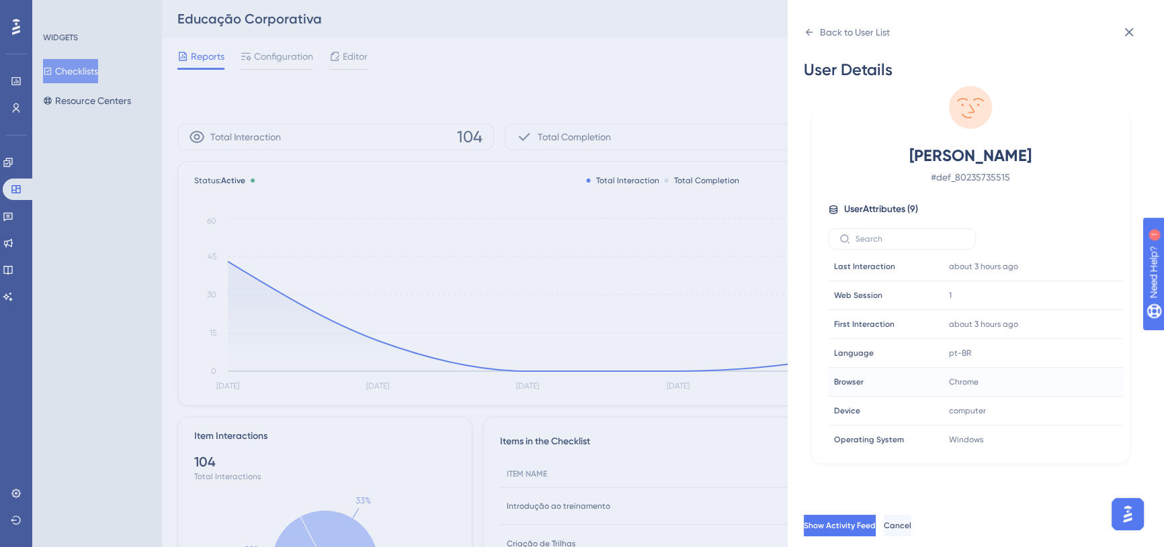
scroll to position [62, 0]
click at [1135, 36] on icon at bounding box center [1129, 32] width 16 height 16
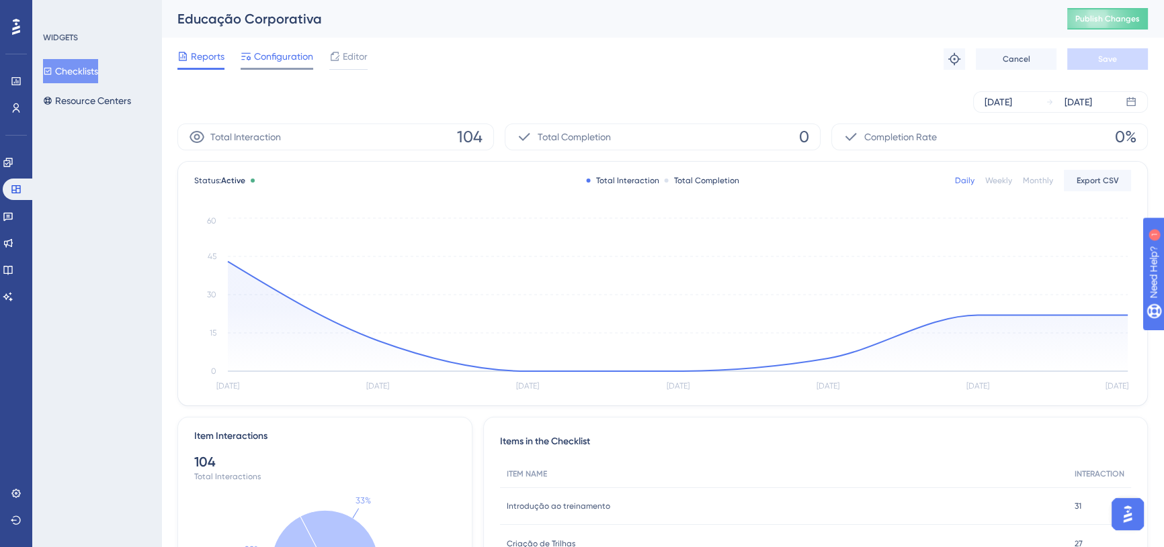
click at [269, 63] on span "Configuration" at bounding box center [283, 56] width 59 height 16
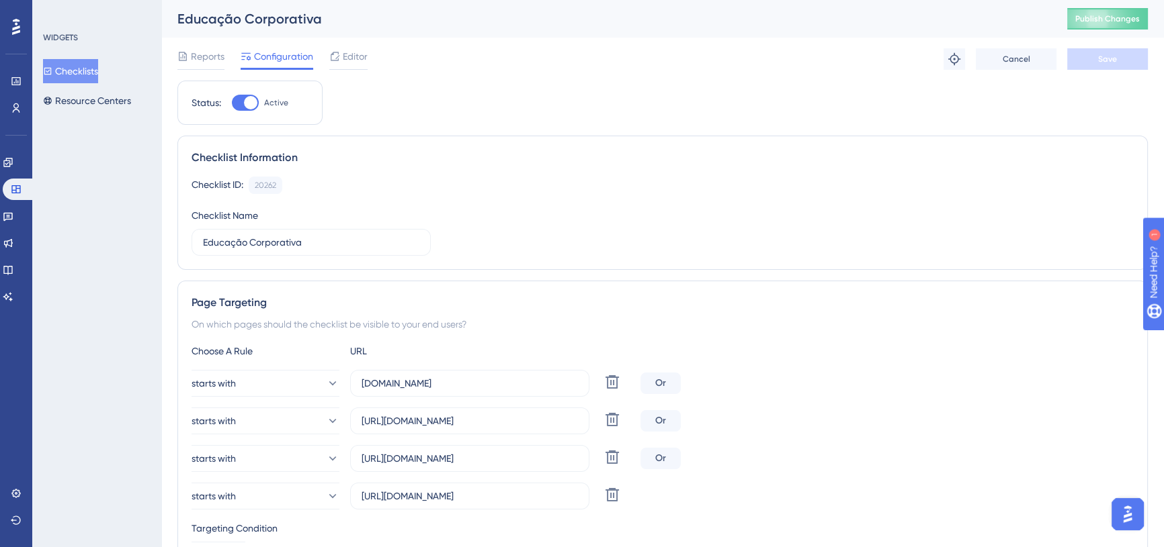
click at [18, 28] on icon at bounding box center [16, 27] width 8 height 16
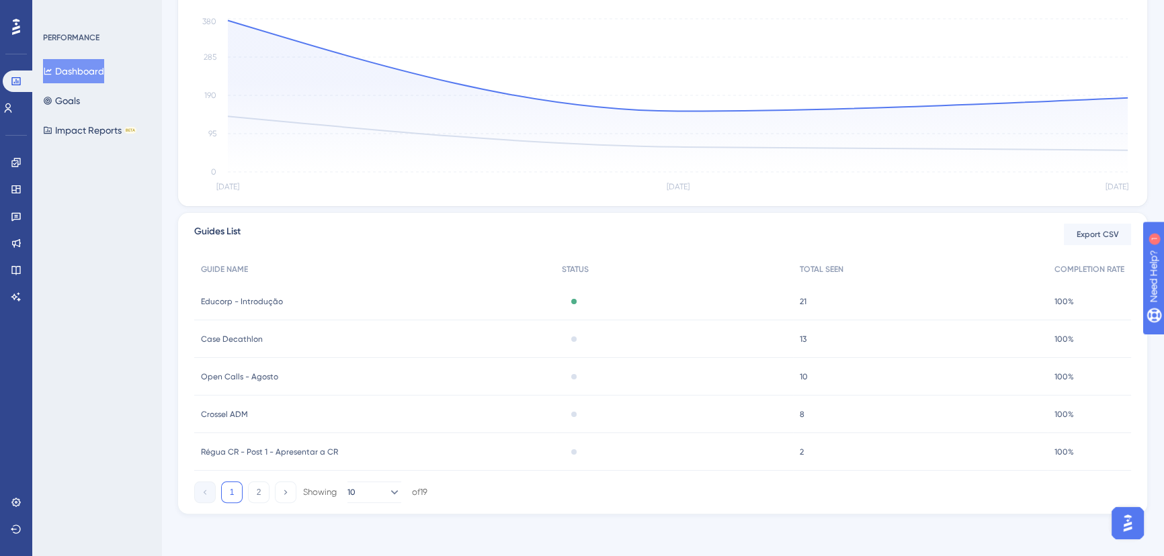
scroll to position [313, 0]
click at [245, 299] on span "Educorp - Introdução" at bounding box center [242, 301] width 82 height 11
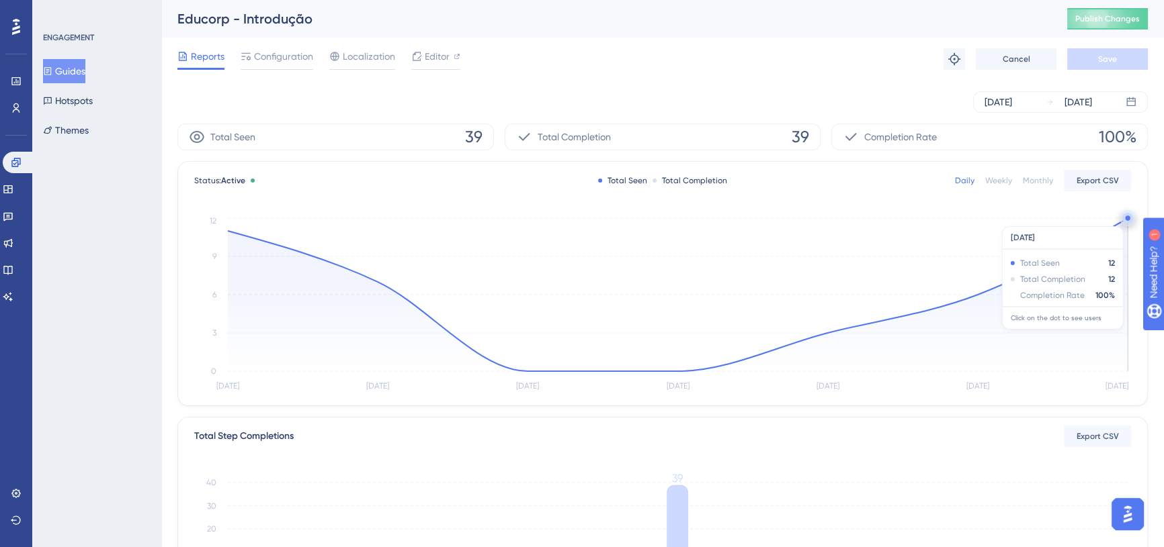
click at [1125, 219] on circle at bounding box center [1127, 218] width 5 height 5
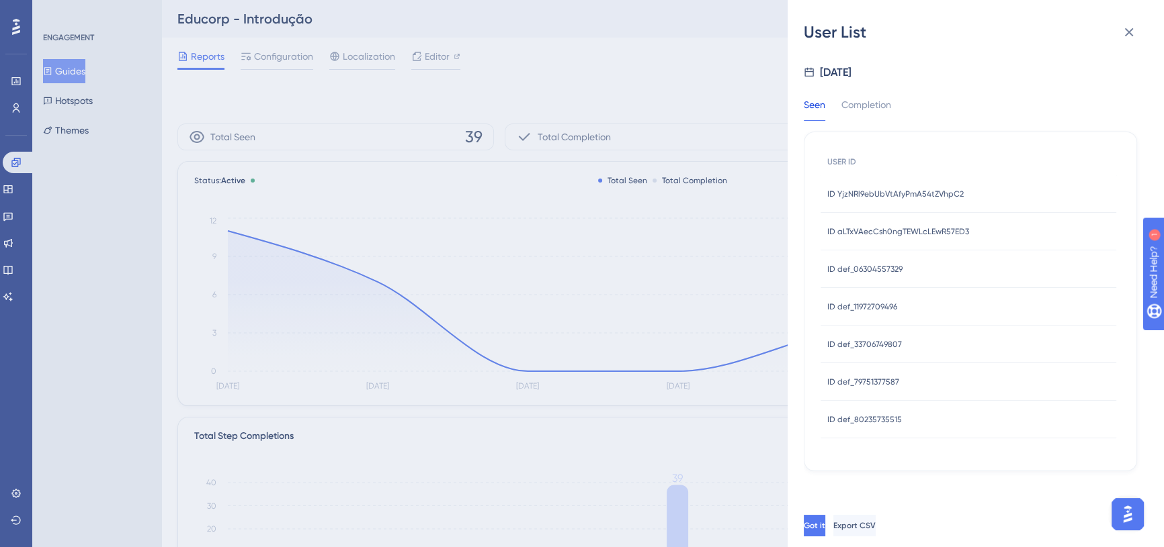
click at [917, 195] on span "ID YjzNRl9ebUbVtAfyPmA54tZVhpC2" at bounding box center [895, 194] width 136 height 11
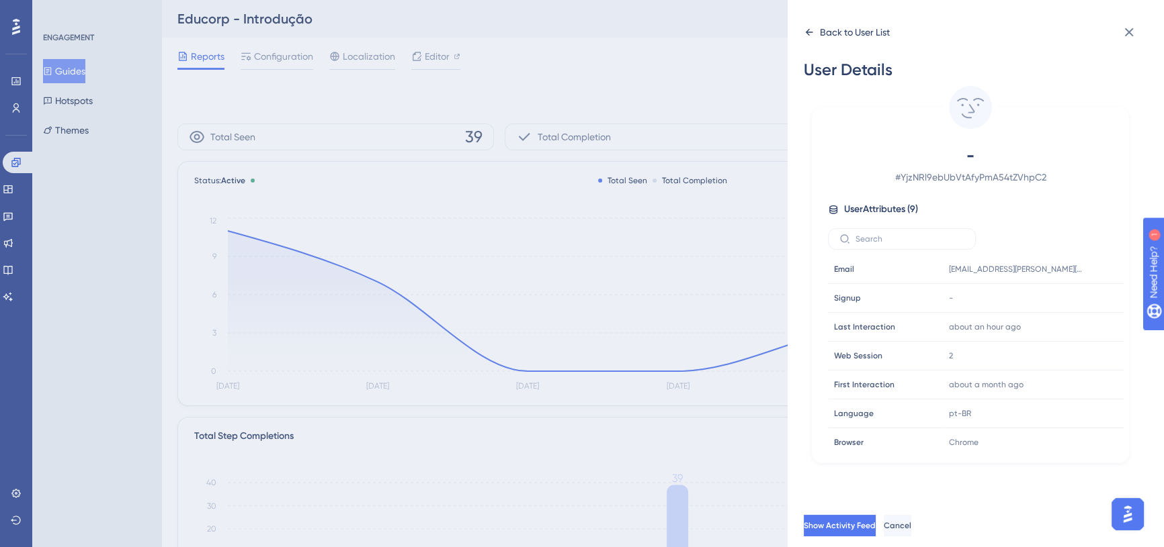
click at [808, 33] on icon at bounding box center [808, 32] width 11 height 11
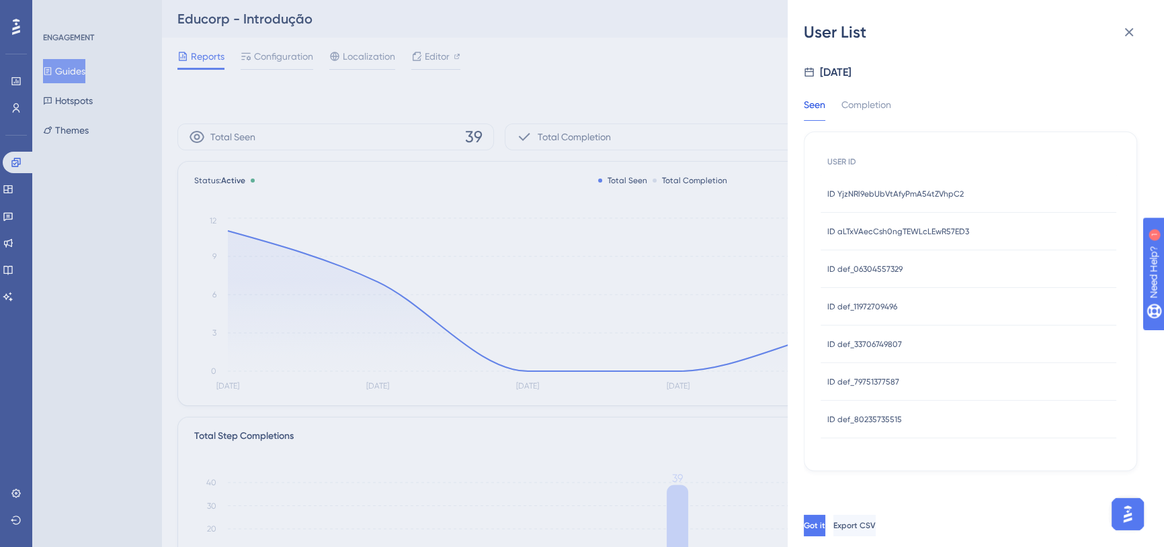
click at [883, 230] on span "ID aLTxVAecCsh0ngTEWLcLEwR57ED3" at bounding box center [898, 231] width 142 height 11
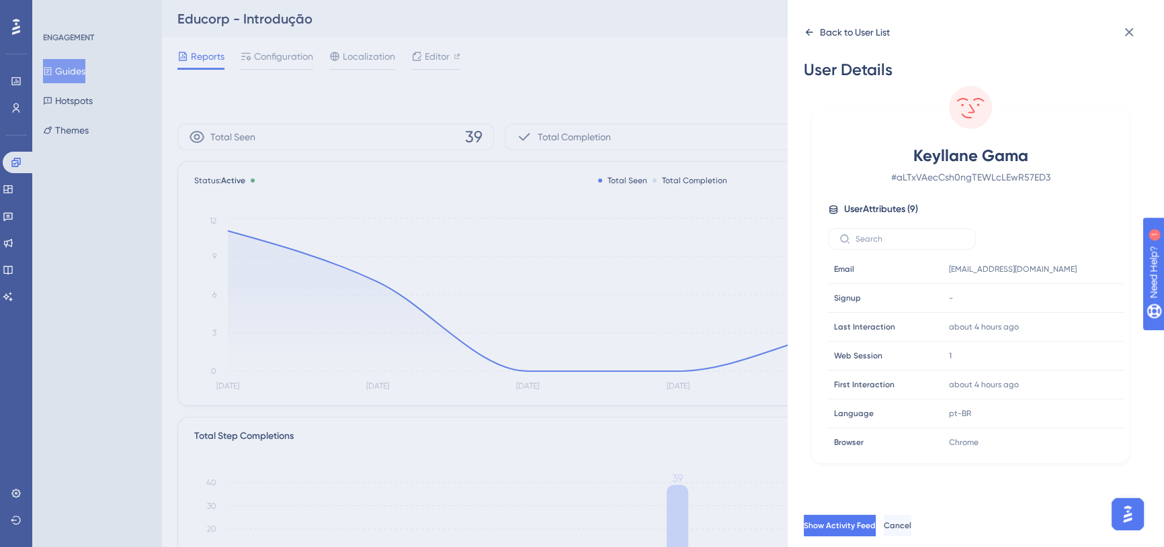
click at [808, 37] on icon at bounding box center [808, 32] width 11 height 11
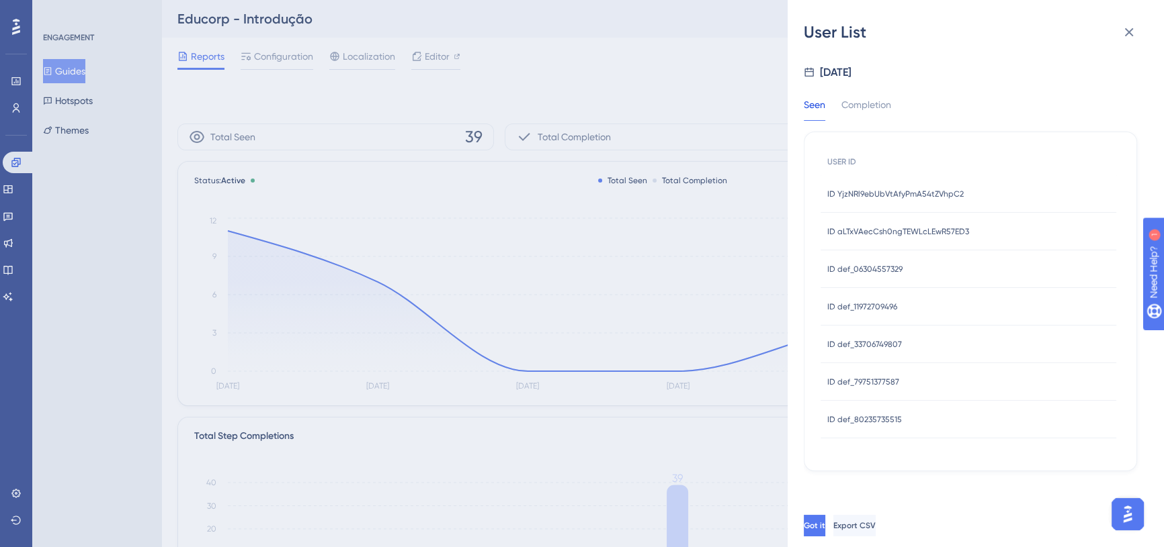
click at [873, 264] on span "ID def_06304557329" at bounding box center [864, 269] width 75 height 11
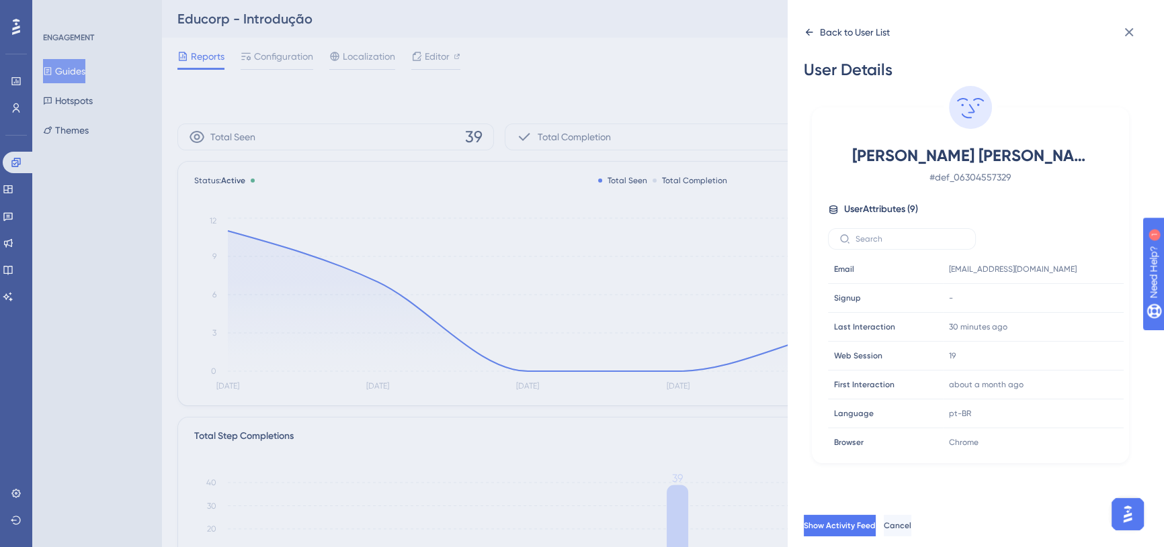
click at [813, 26] on div "Back to User List" at bounding box center [846, 31] width 86 height 21
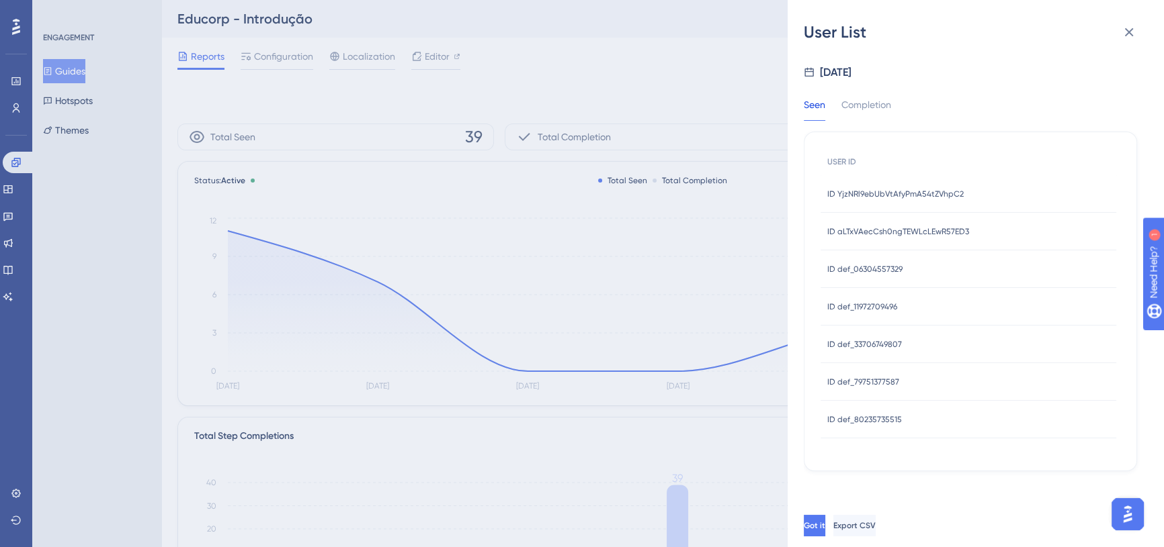
click at [867, 314] on div "ID def_11972709496 ID def_11972709496" at bounding box center [862, 307] width 70 height 38
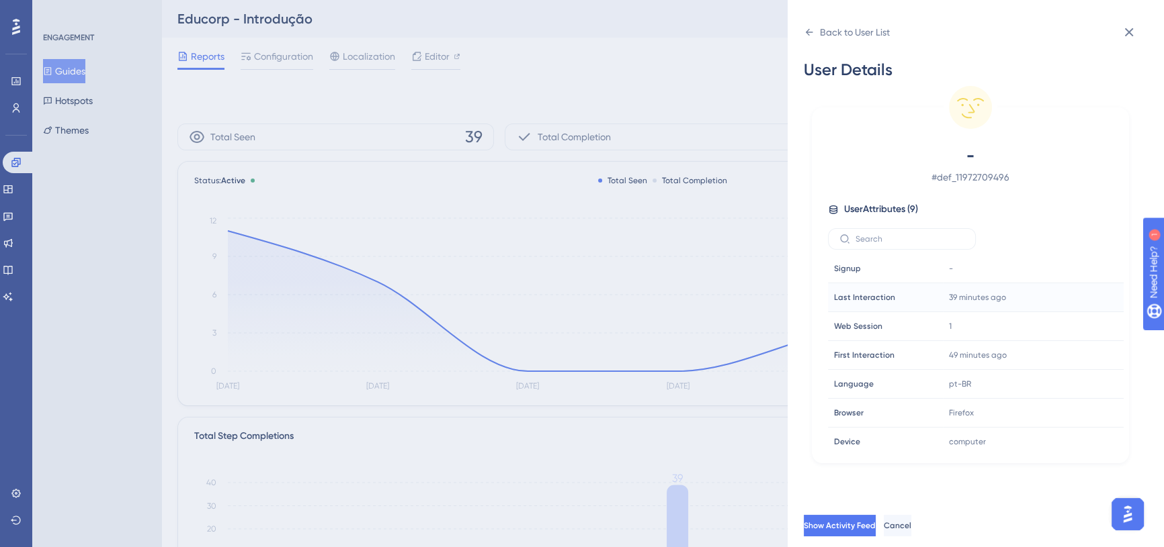
scroll to position [62, 0]
click at [814, 30] on div "Back to User List" at bounding box center [846, 31] width 86 height 21
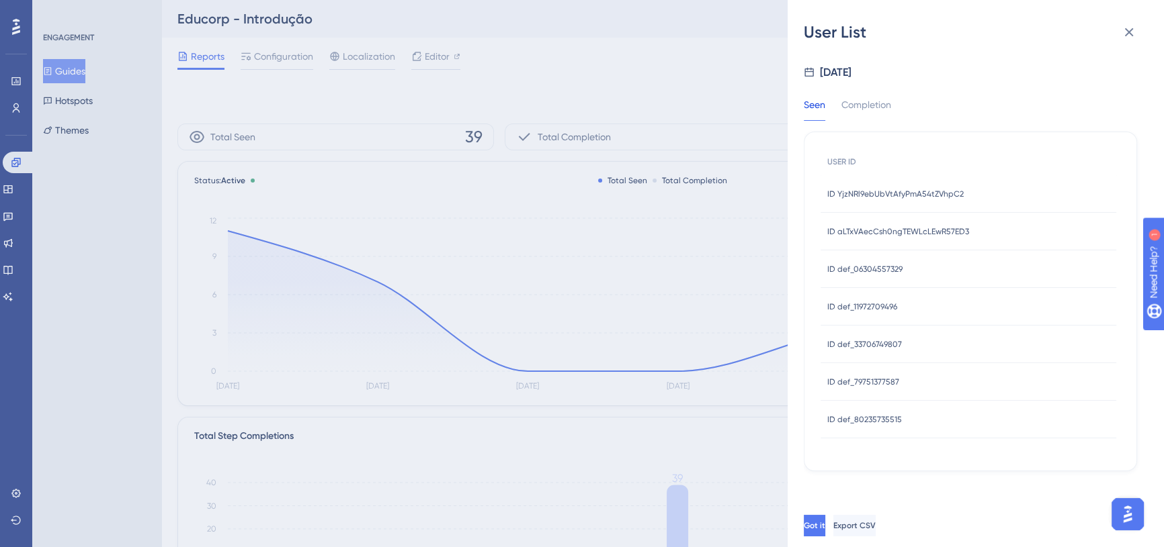
click at [877, 389] on div "ID def_79751377587 ID def_79751377587" at bounding box center [863, 382] width 72 height 38
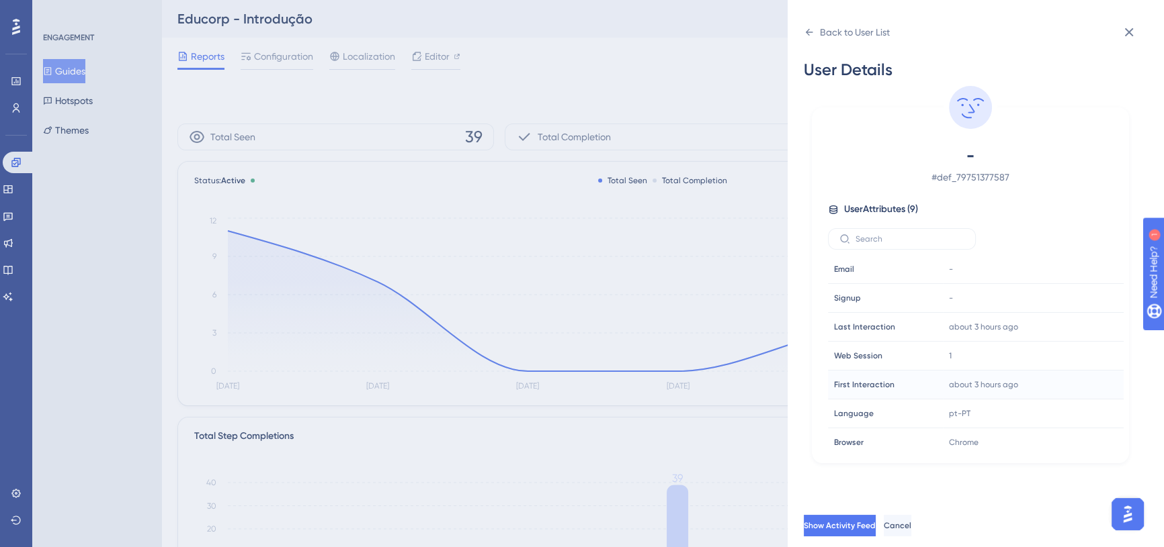
click at [877, 380] on span "First Interaction" at bounding box center [864, 385] width 60 height 11
click at [887, 264] on div "Email Email" at bounding box center [873, 269] width 91 height 27
click at [1122, 34] on icon at bounding box center [1129, 32] width 16 height 16
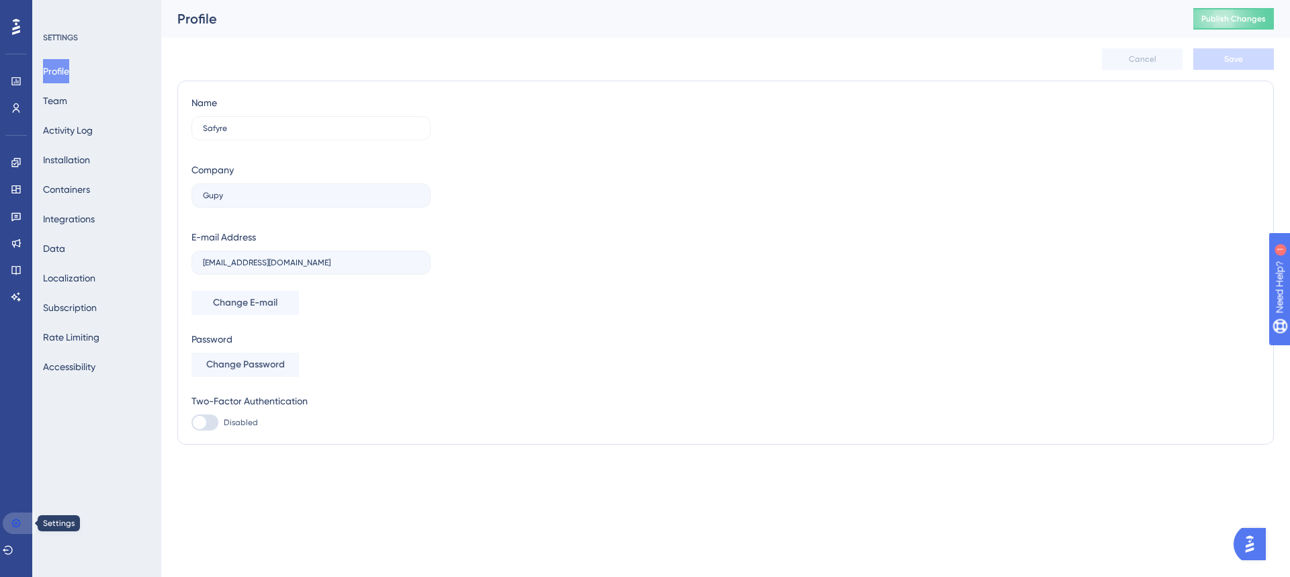
click at [19, 528] on icon at bounding box center [16, 523] width 11 height 11
click at [15, 31] on icon at bounding box center [16, 26] width 8 height 17
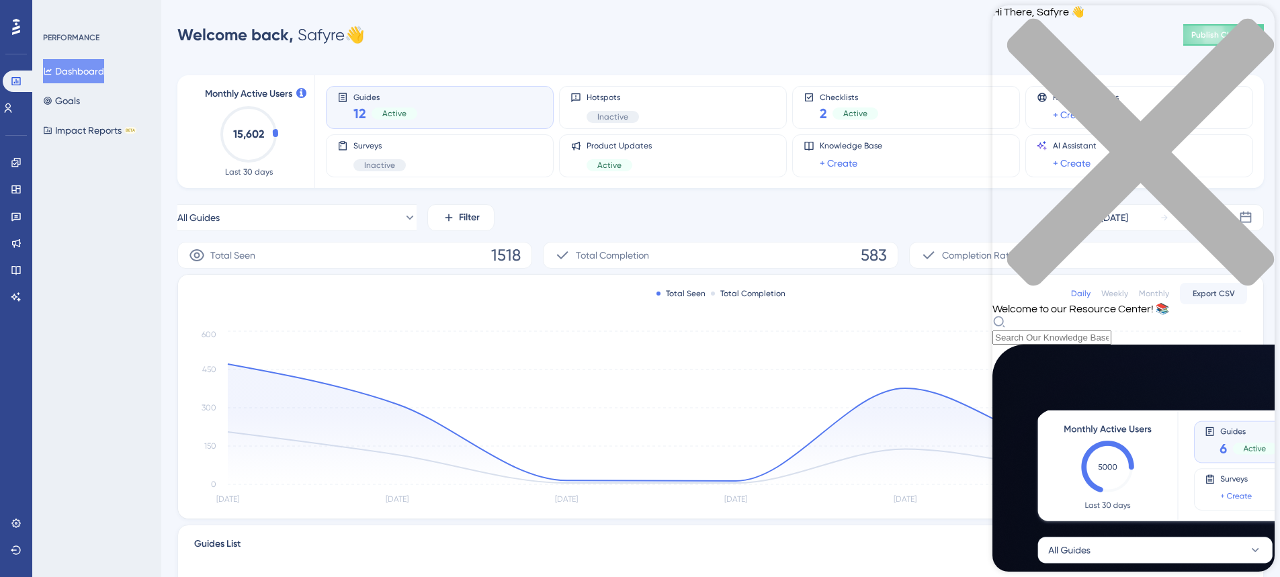
click at [1247, 30] on div "close resource center" at bounding box center [1133, 160] width 282 height 284
